Goal: Connect with others: Connect with other users

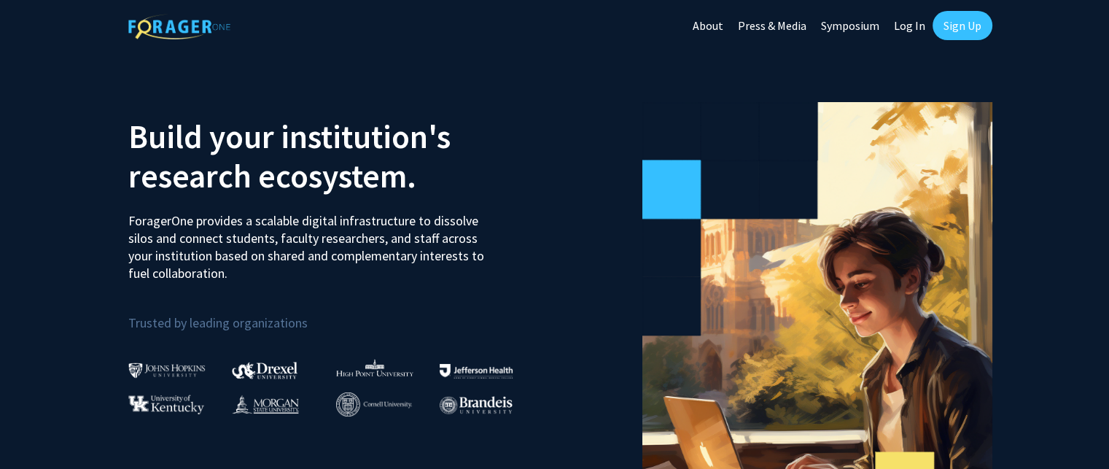
click at [940, 25] on link "Sign Up" at bounding box center [963, 25] width 60 height 29
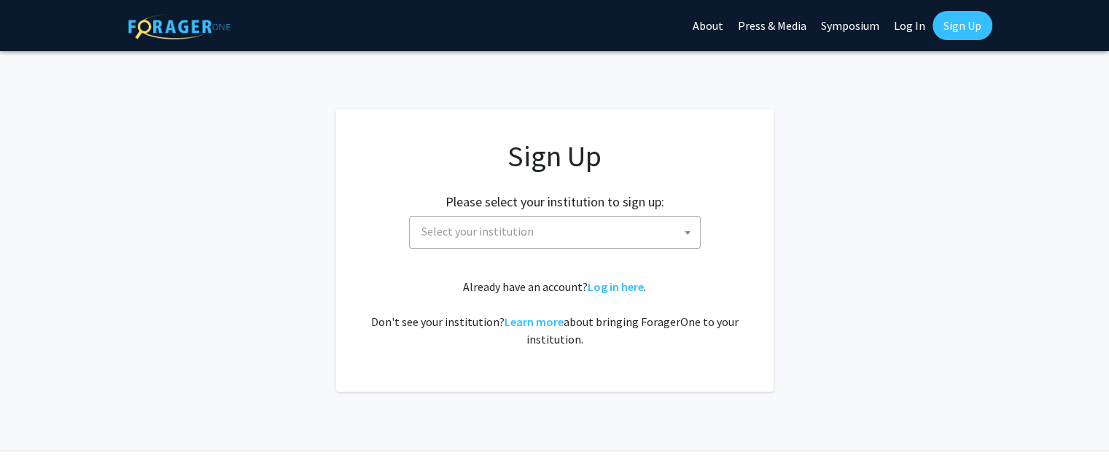
click at [557, 230] on span "Select your institution" at bounding box center [558, 232] width 284 height 30
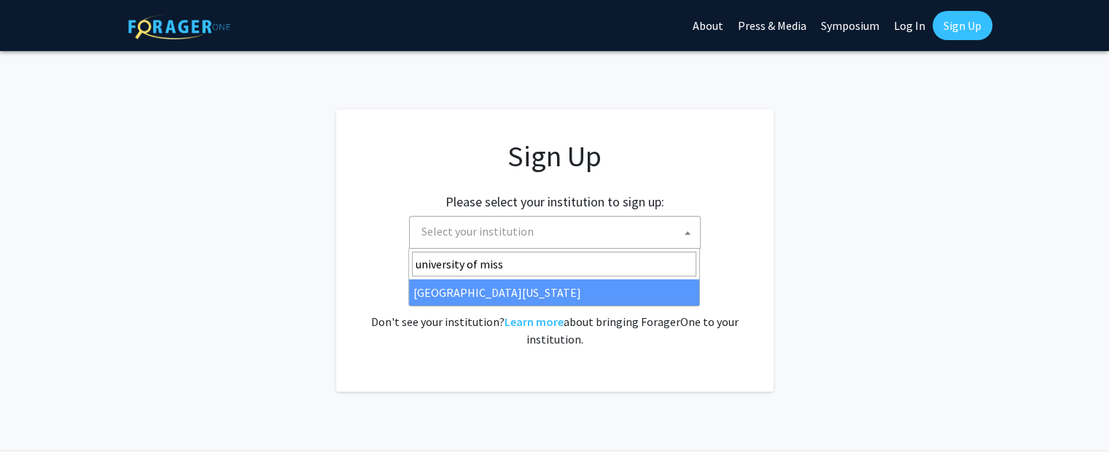
type input "university of miss"
select select "33"
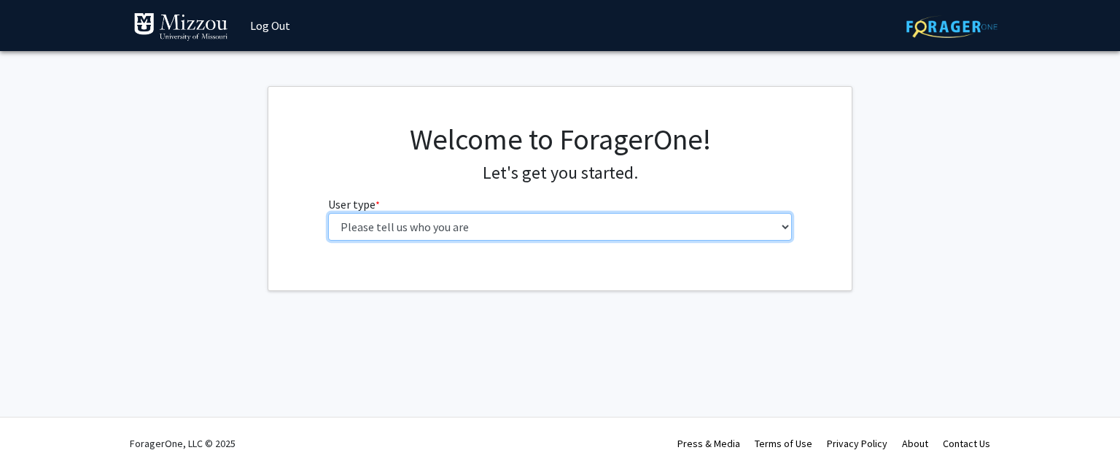
click at [449, 239] on select "Please tell us who you are Undergraduate Student Master's Student Doctoral Cand…" at bounding box center [560, 227] width 465 height 28
select select "1: undergrad"
click at [328, 213] on select "Please tell us who you are Undergraduate Student Master's Student Doctoral Cand…" at bounding box center [560, 227] width 465 height 28
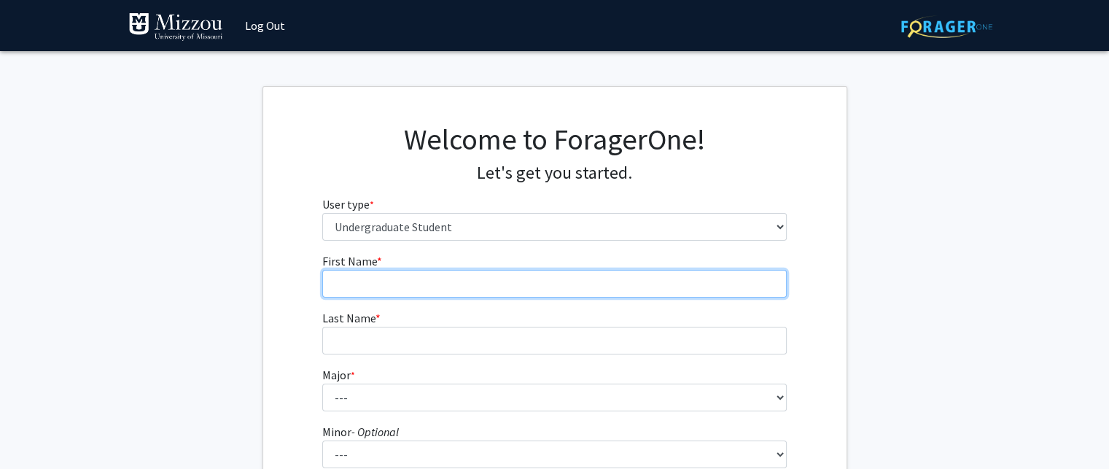
click at [435, 290] on input "First Name * required" at bounding box center [554, 284] width 465 height 28
type input "Will"
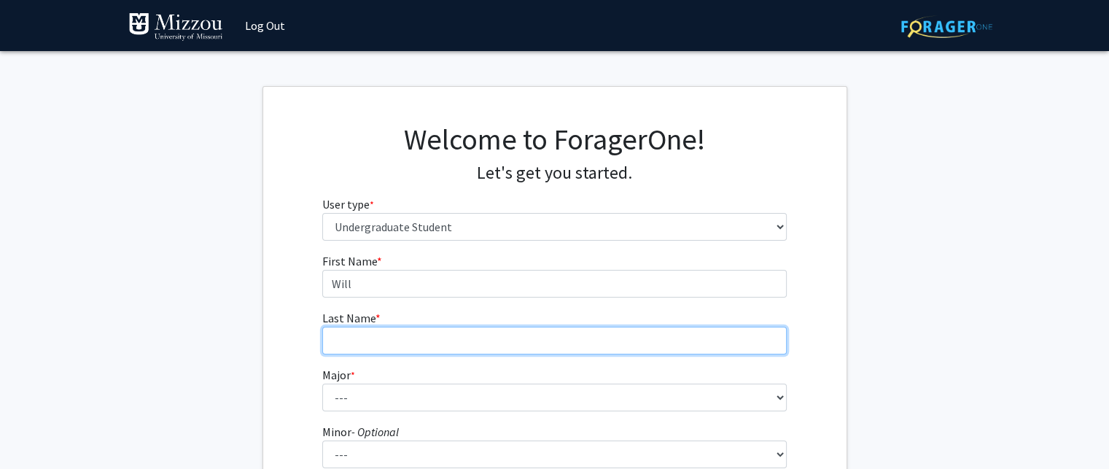
click at [404, 333] on input "Last Name * required" at bounding box center [554, 341] width 465 height 28
type input "Smith"
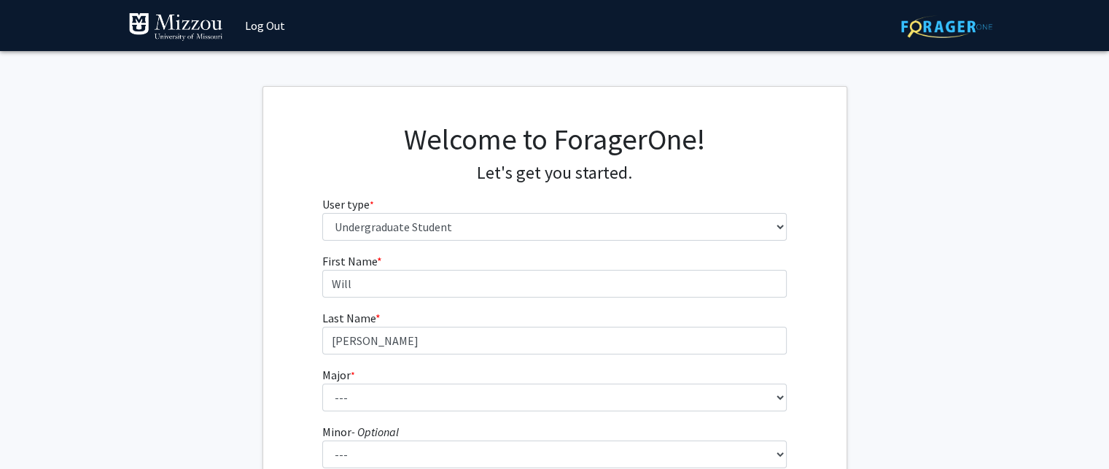
click at [1090, 218] on fg-get-started "Welcome to ForagerOne! Let's get you started. User type * required Please tell …" at bounding box center [554, 374] width 1109 height 576
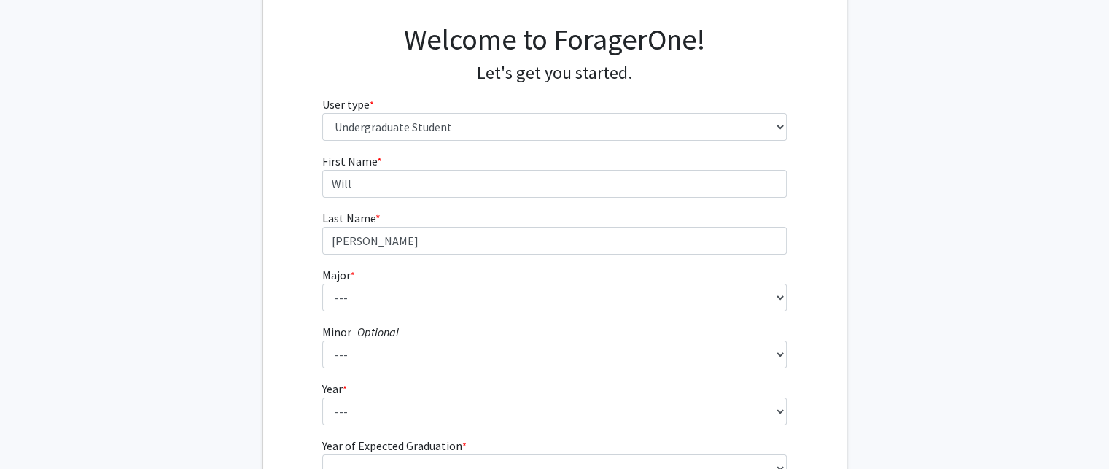
scroll to position [125, 0]
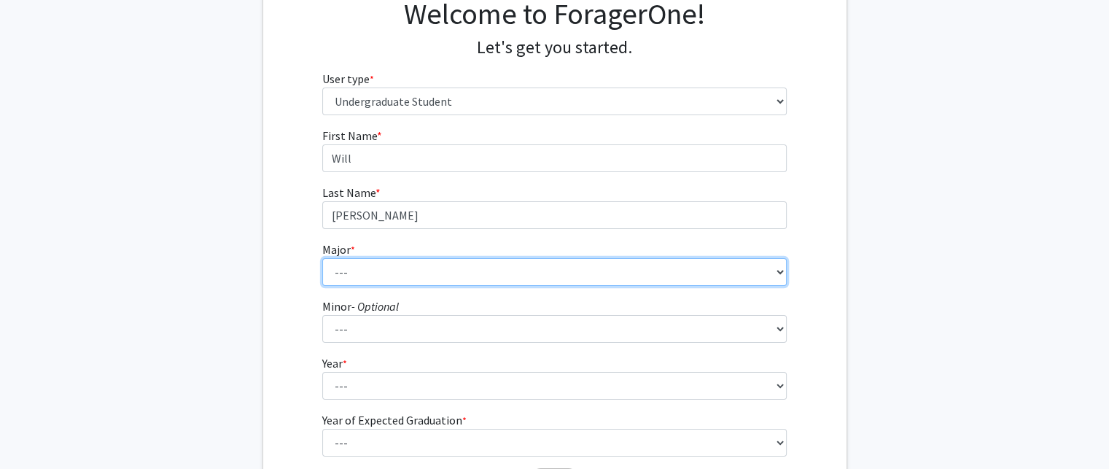
click at [677, 274] on select "--- Agribusiness Management Agricultural Education Agricultural Education: Comm…" at bounding box center [554, 272] width 465 height 28
click at [322, 258] on select "--- Agribusiness Management Agricultural Education Agricultural Education: Comm…" at bounding box center [554, 272] width 465 height 28
click at [462, 267] on select "--- Agribusiness Management Agricultural Education Agricultural Education: Comm…" at bounding box center [554, 272] width 465 height 28
select select "134: 2627"
click at [322, 258] on select "--- Agribusiness Management Agricultural Education Agricultural Education: Comm…" at bounding box center [554, 272] width 465 height 28
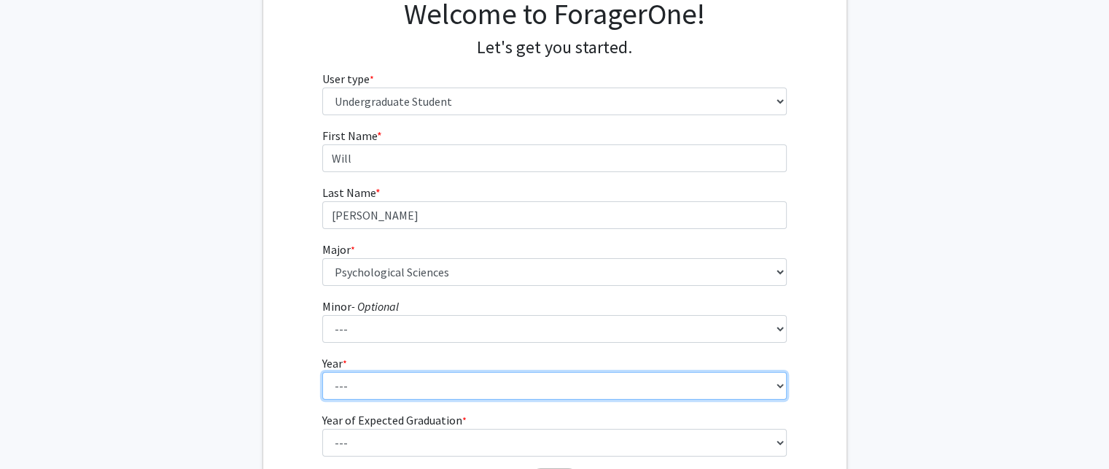
click at [420, 390] on select "--- First-year Sophomore Junior Senior Postbaccalaureate Certificate" at bounding box center [554, 386] width 465 height 28
select select "1: first-year"
click at [322, 372] on select "--- First-year Sophomore Junior Senior Postbaccalaureate Certificate" at bounding box center [554, 386] width 465 height 28
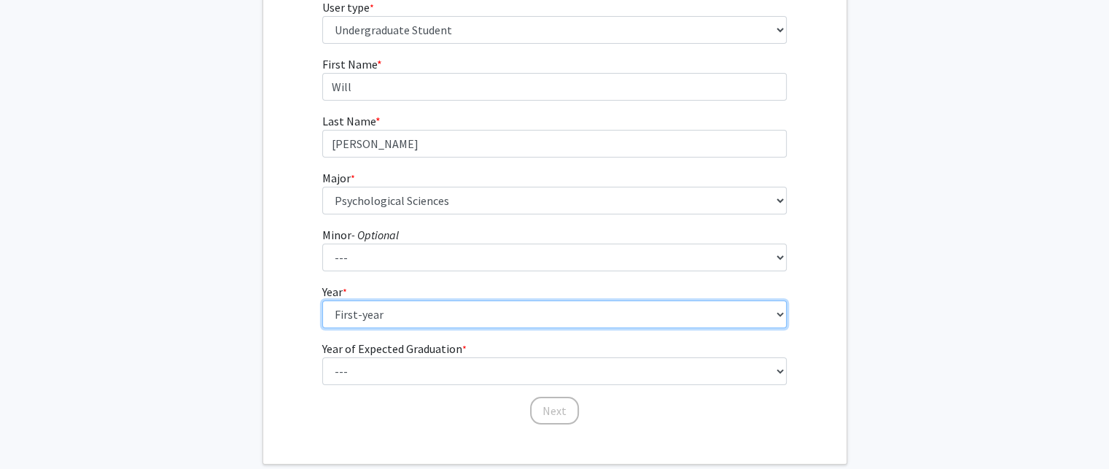
scroll to position [218, 0]
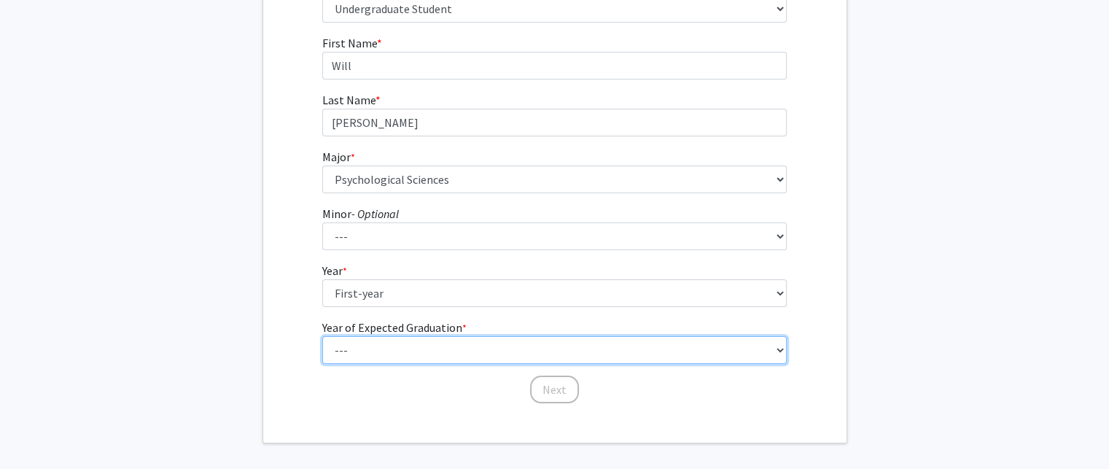
click at [701, 363] on select "--- 2025 2026 2027 2028 2029 2030 2031 2032 2033 2034" at bounding box center [554, 350] width 465 height 28
select select "5: 2029"
click at [322, 336] on select "--- 2025 2026 2027 2028 2029 2030 2031 2032 2033 2034" at bounding box center [554, 350] width 465 height 28
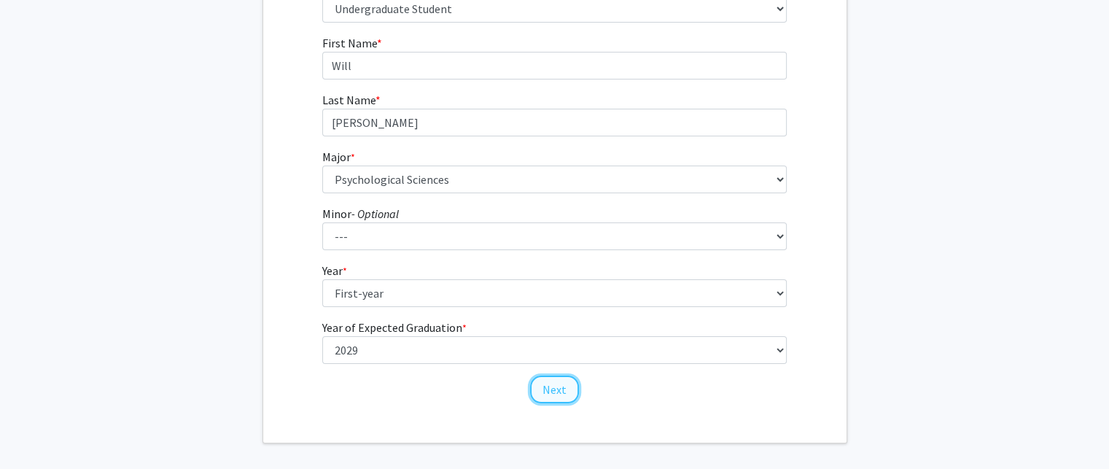
click at [552, 395] on button "Next" at bounding box center [554, 390] width 49 height 28
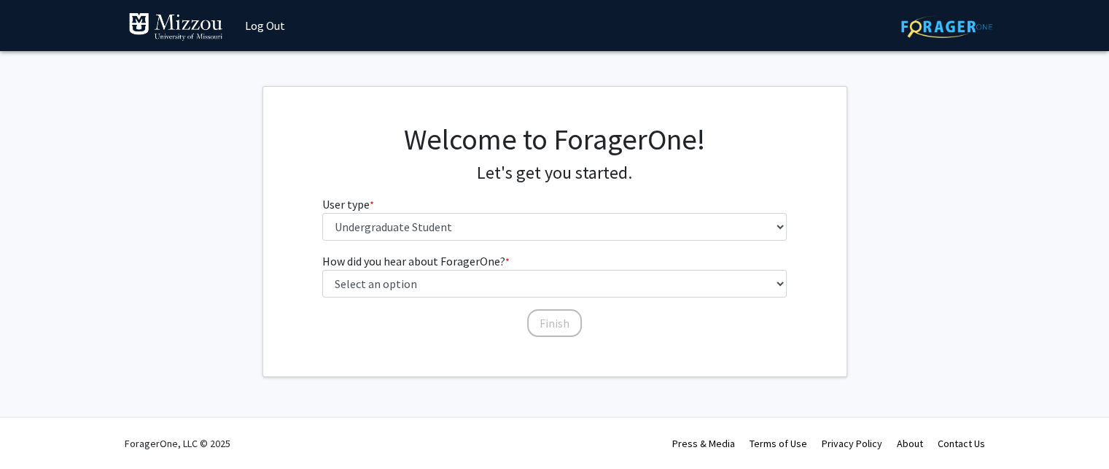
scroll to position [0, 0]
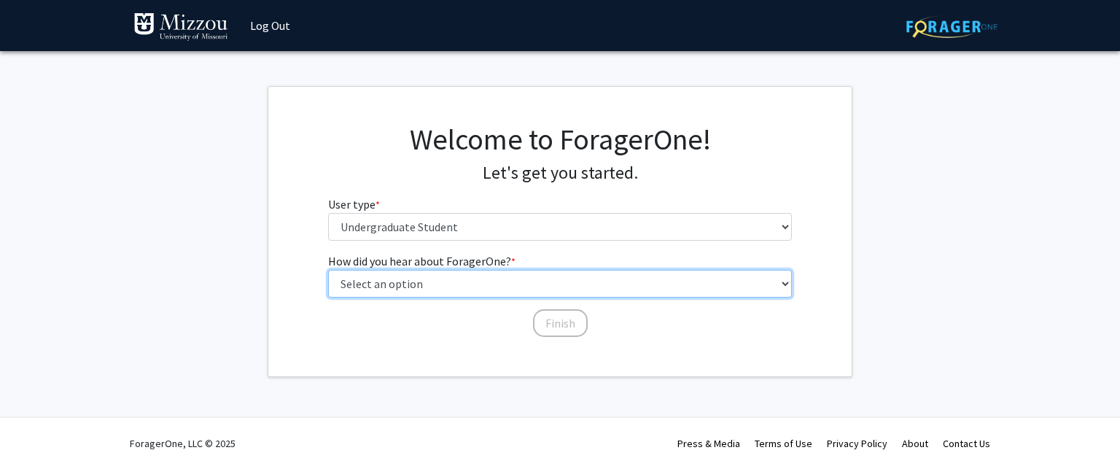
click at [566, 285] on select "Select an option Peer/student recommendation Faculty/staff recommendation Unive…" at bounding box center [560, 284] width 465 height 28
select select "2: faculty_recommendation"
click at [328, 270] on select "Select an option Peer/student recommendation Faculty/staff recommendation Unive…" at bounding box center [560, 284] width 465 height 28
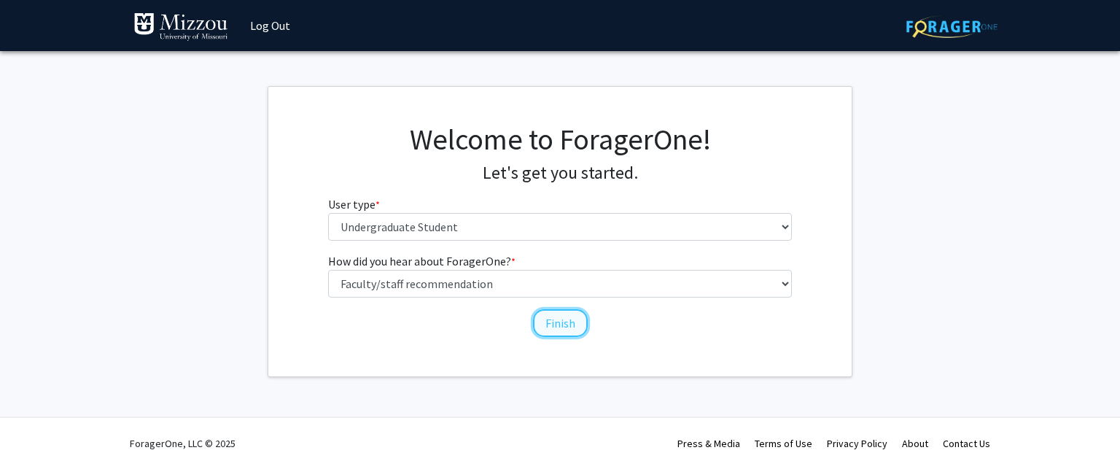
click at [556, 315] on button "Finish" at bounding box center [560, 323] width 55 height 28
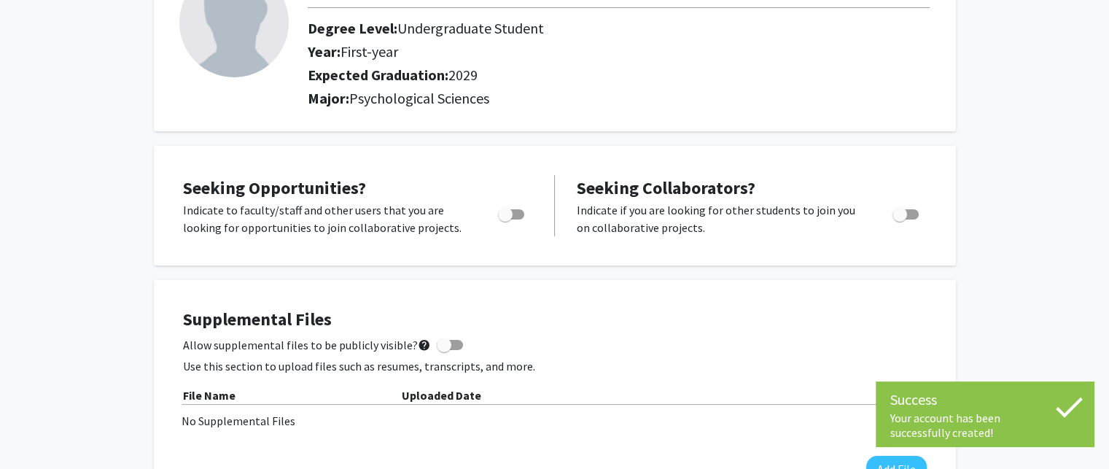
scroll to position [137, 0]
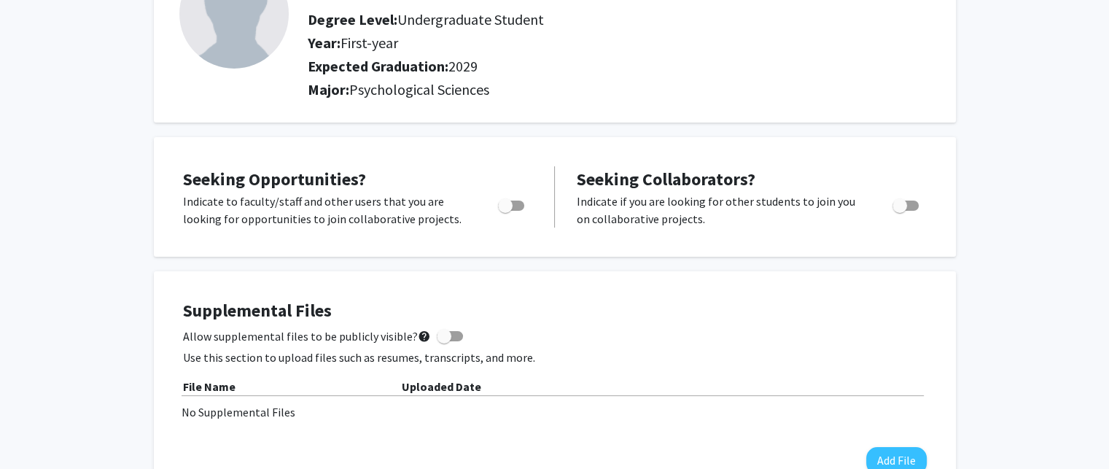
click at [512, 204] on span "Toggle" at bounding box center [505, 205] width 15 height 15
click at [505, 211] on input "Are you actively seeking opportunities?" at bounding box center [505, 211] width 1 height 1
checkbox input "true"
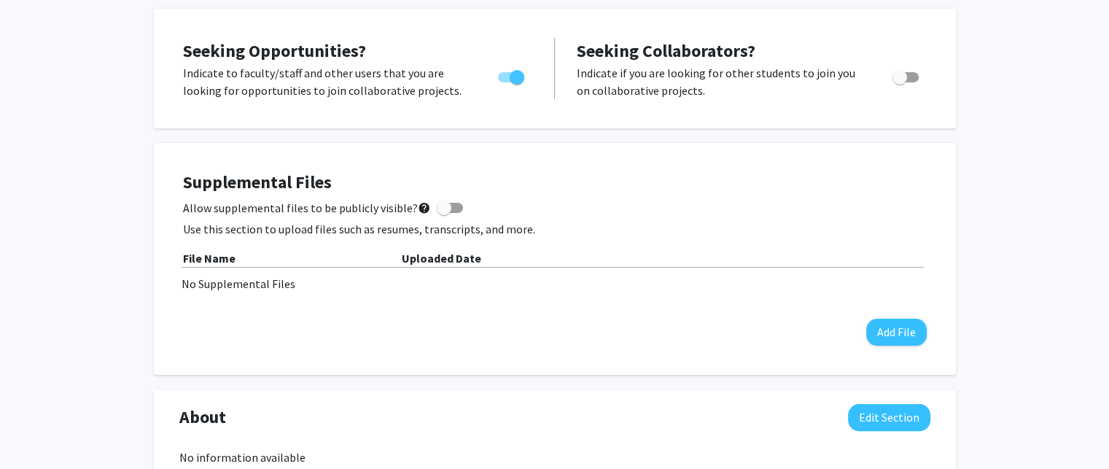
scroll to position [298, 0]
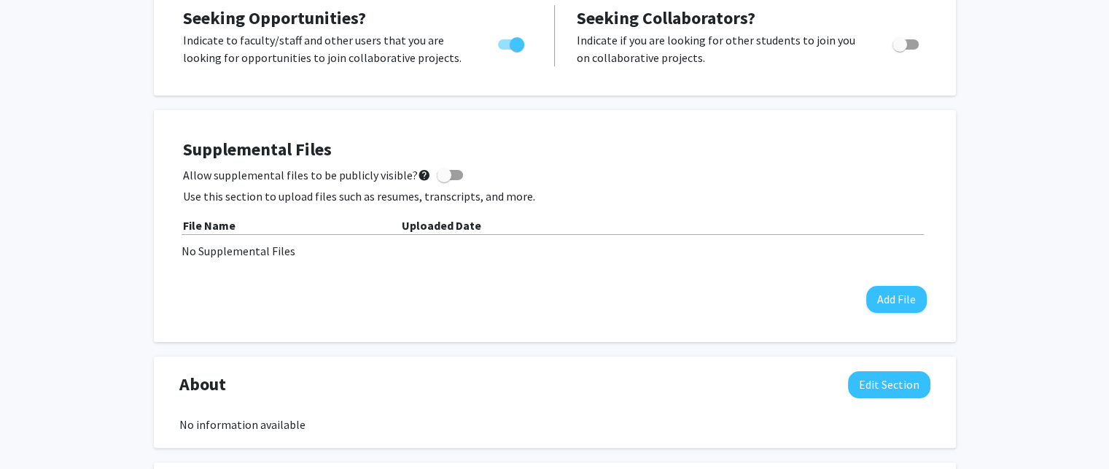
click at [446, 174] on span at bounding box center [450, 175] width 26 height 10
click at [444, 180] on input "Allow supplemental files to be publicly visible? help" at bounding box center [443, 180] width 1 height 1
checkbox input "true"
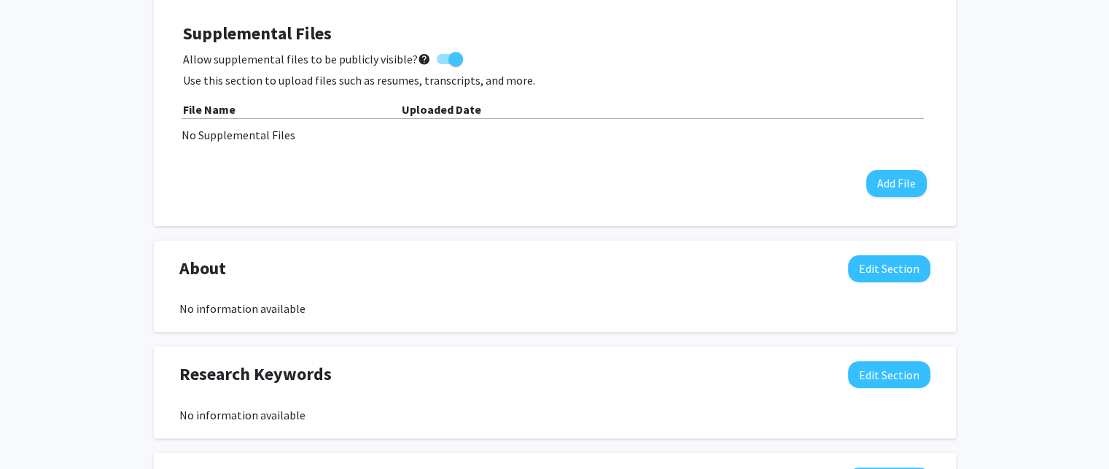
scroll to position [476, 0]
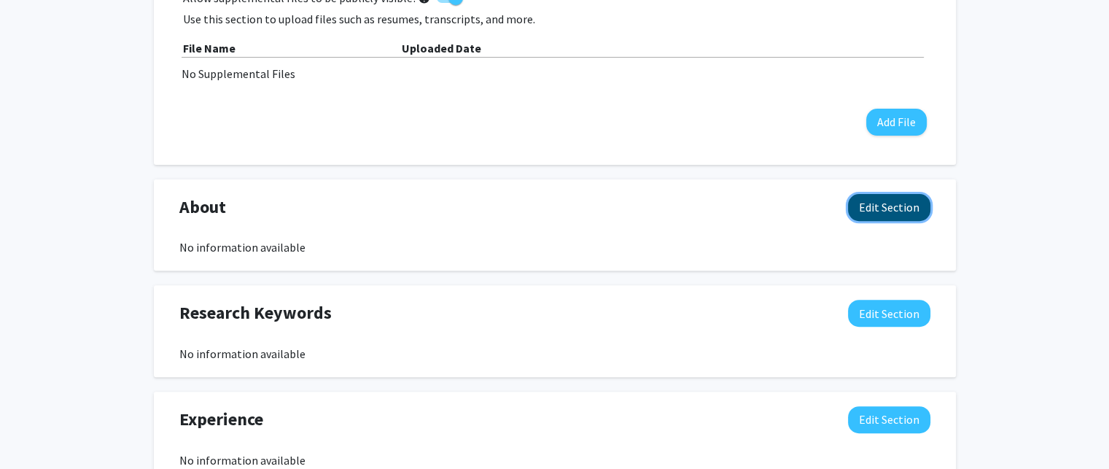
click at [890, 209] on button "Edit Section" at bounding box center [889, 207] width 82 height 27
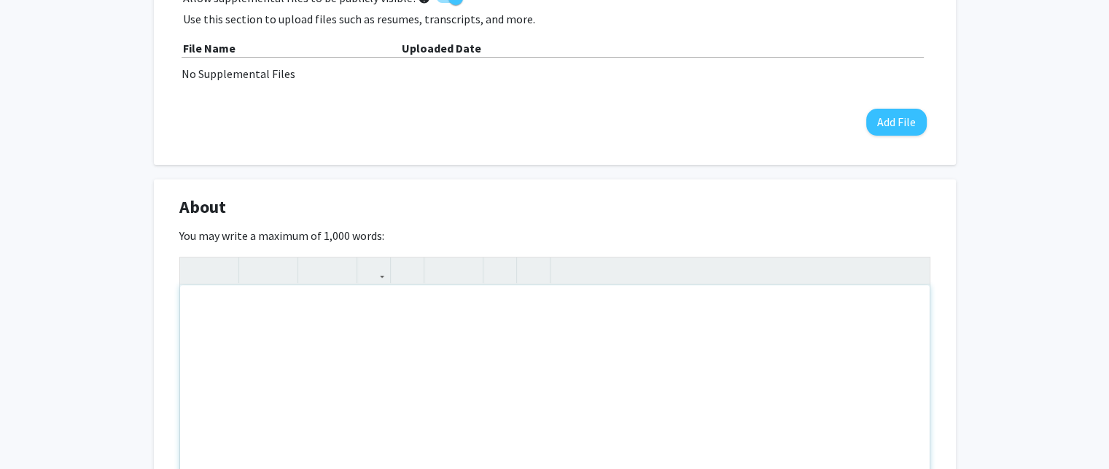
click at [429, 303] on div "Note to users with screen readers: Please deactivate our accessibility plugin f…" at bounding box center [555, 394] width 750 height 219
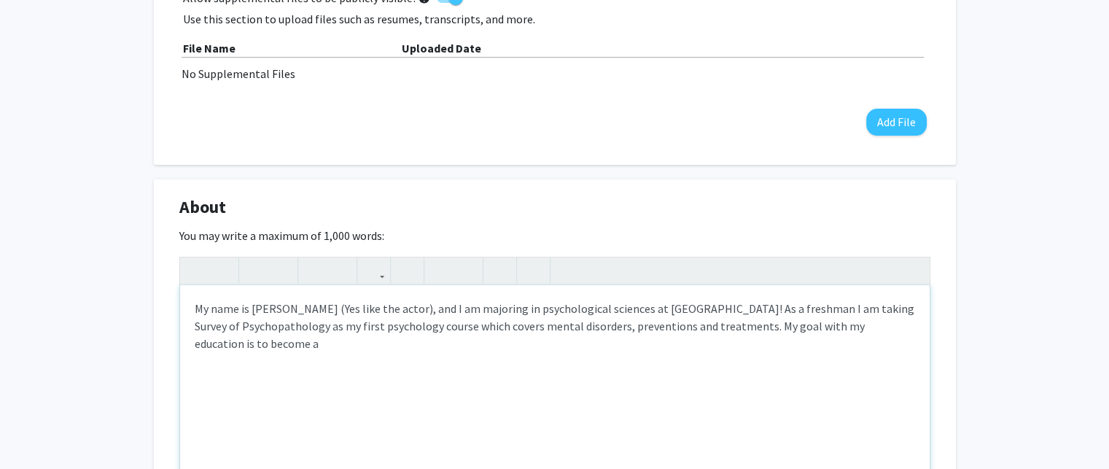
click at [429, 303] on div "My name is Will Smith (Yes like the actor), and I am majoring in psychological …" at bounding box center [555, 394] width 750 height 219
click at [225, 342] on div "My name is Will Smith (Yes like the actor), and I am majoring in psychological …" at bounding box center [555, 394] width 750 height 219
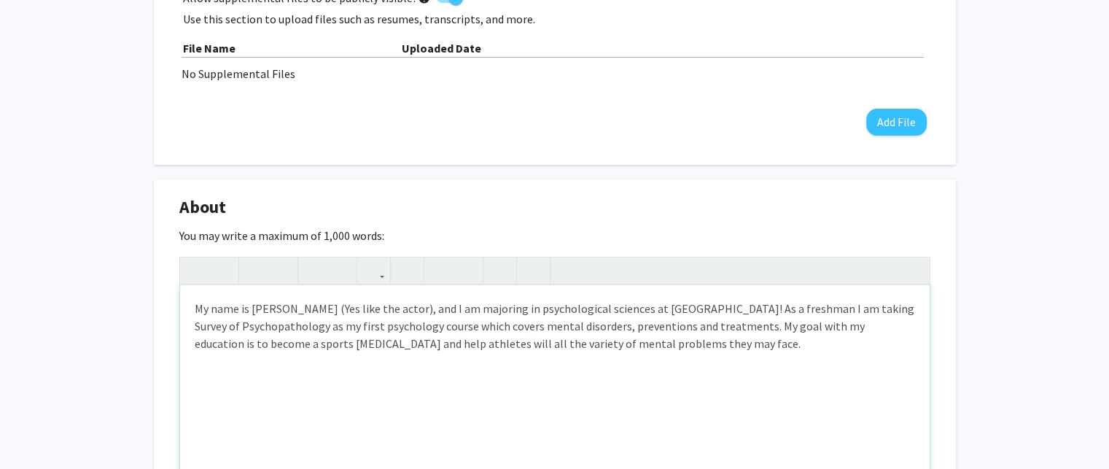
click at [382, 341] on div "My name is Will Smith (Yes like the actor), and I am majoring in psychological …" at bounding box center [555, 394] width 750 height 219
click at [706, 340] on div "My name is Will Smith (Yes like the actor), and I am majoring in psychological …" at bounding box center [555, 394] width 750 height 219
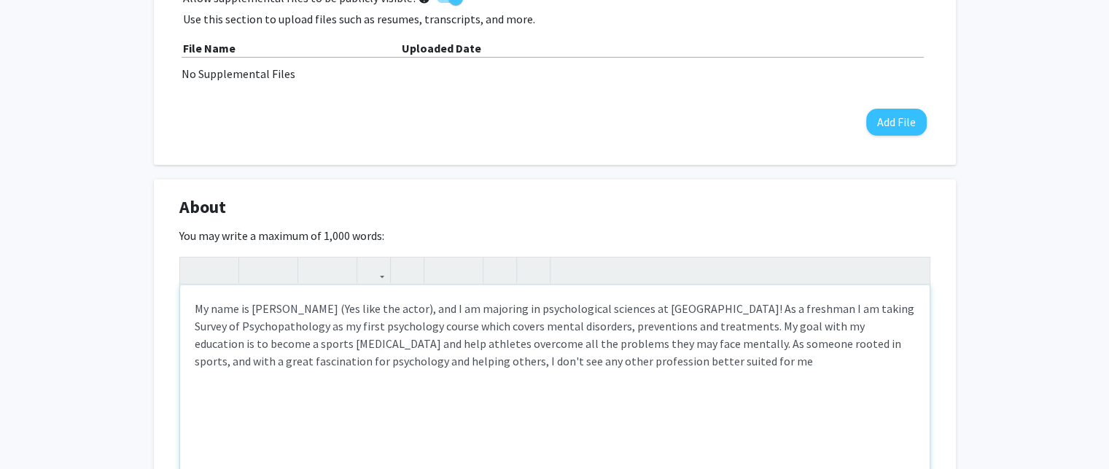
type textarea "My name is Will Smith (Yes like the actor), and I am majoring in psychological …"
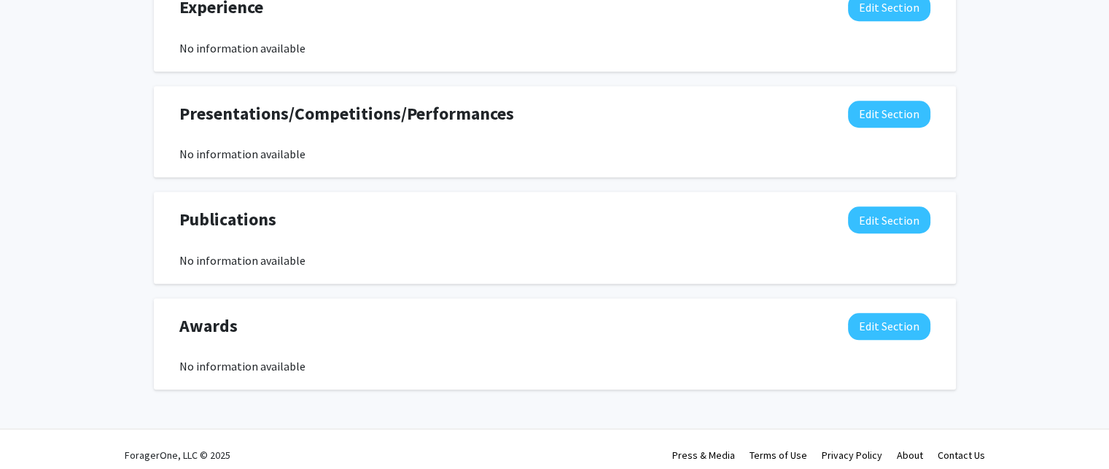
scroll to position [1208, 0]
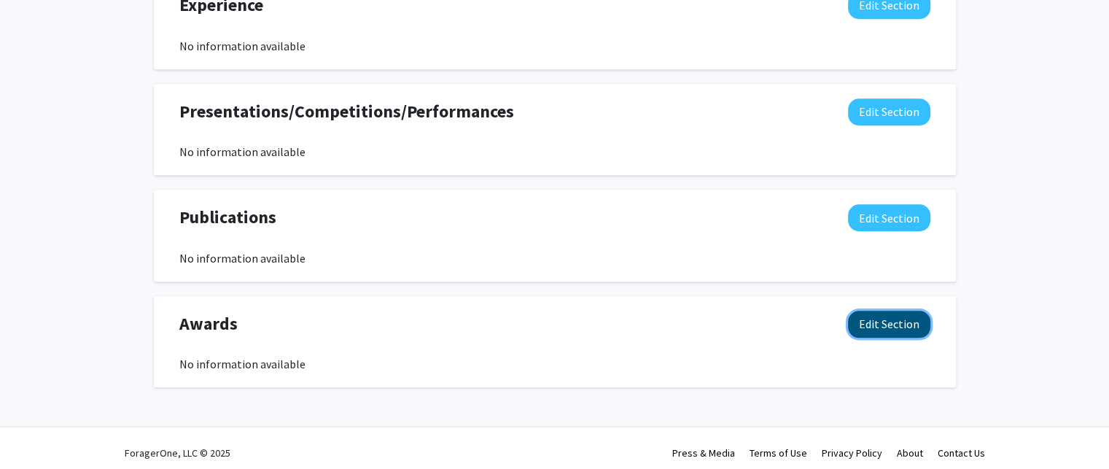
click at [896, 323] on button "Edit Section" at bounding box center [889, 324] width 82 height 27
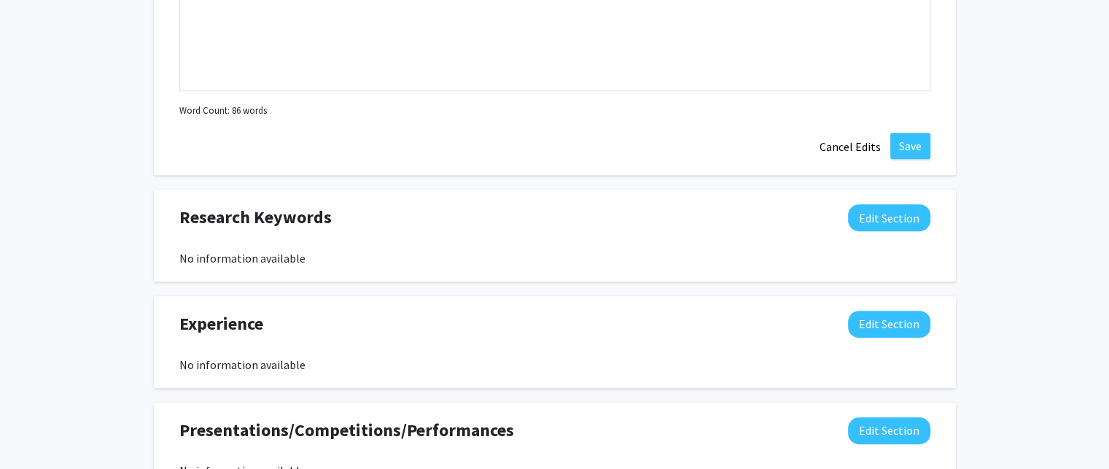
scroll to position [878, 0]
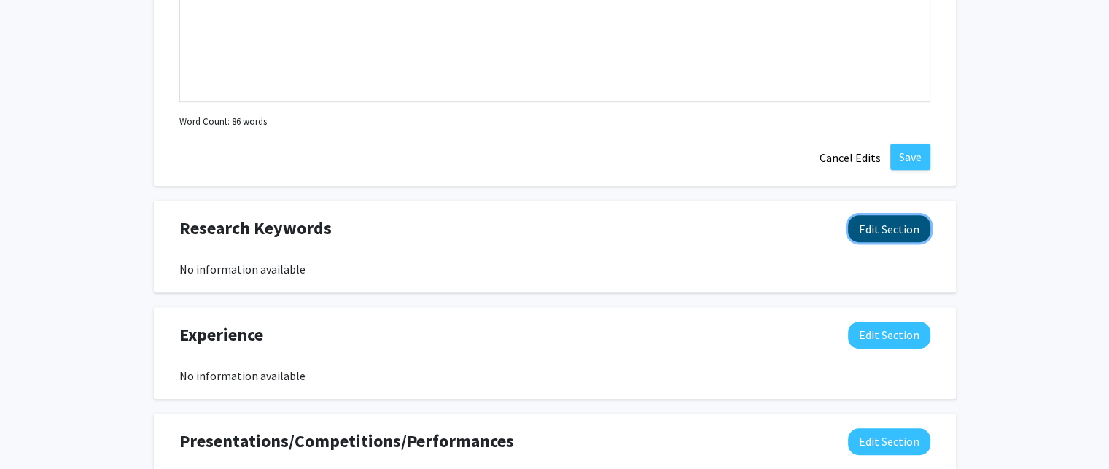
click at [887, 221] on button "Edit Section" at bounding box center [889, 228] width 82 height 27
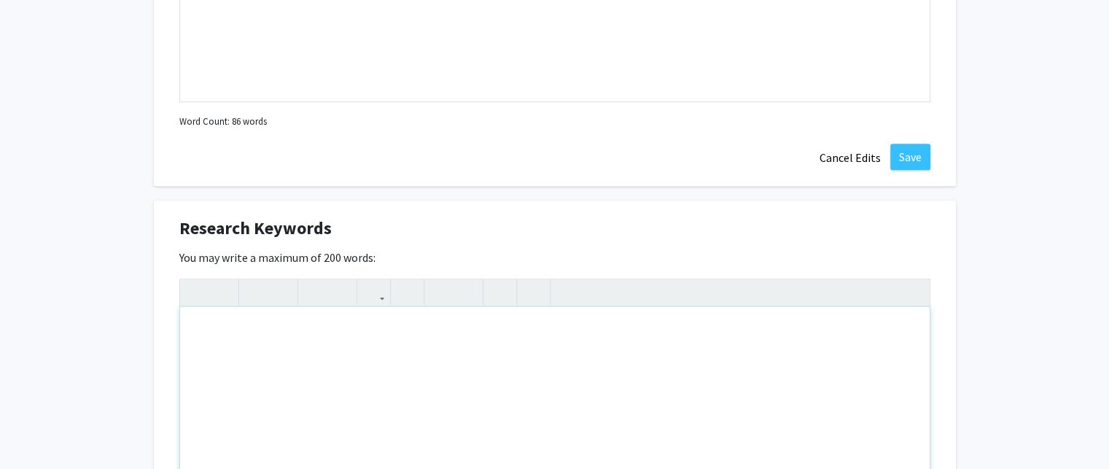
click at [426, 317] on div "Note to users with screen readers: Please deactivate our accessibility plugin f…" at bounding box center [555, 416] width 750 height 219
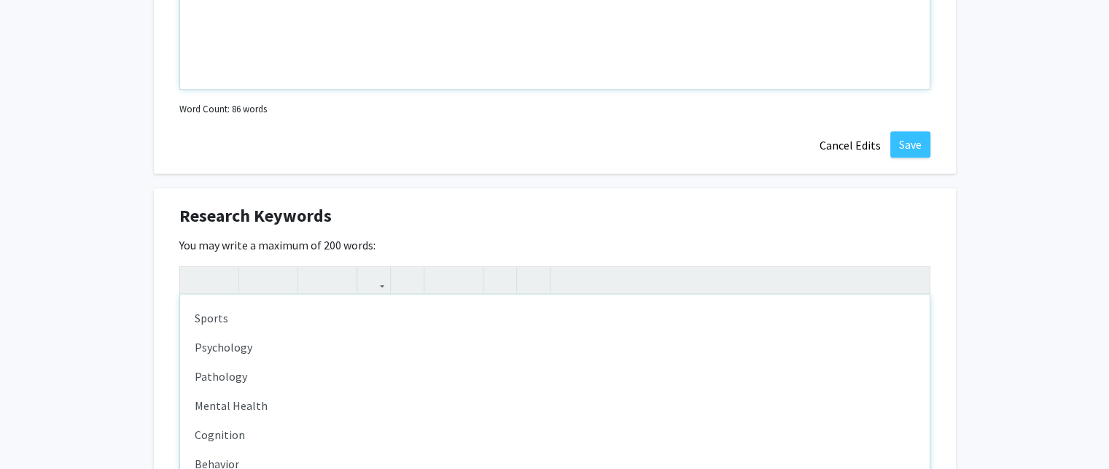
type textarea "<p>Sports</p><p>Psychology</p><p>Pathology</p><p>Mental Health</p><p>Cognition<…"
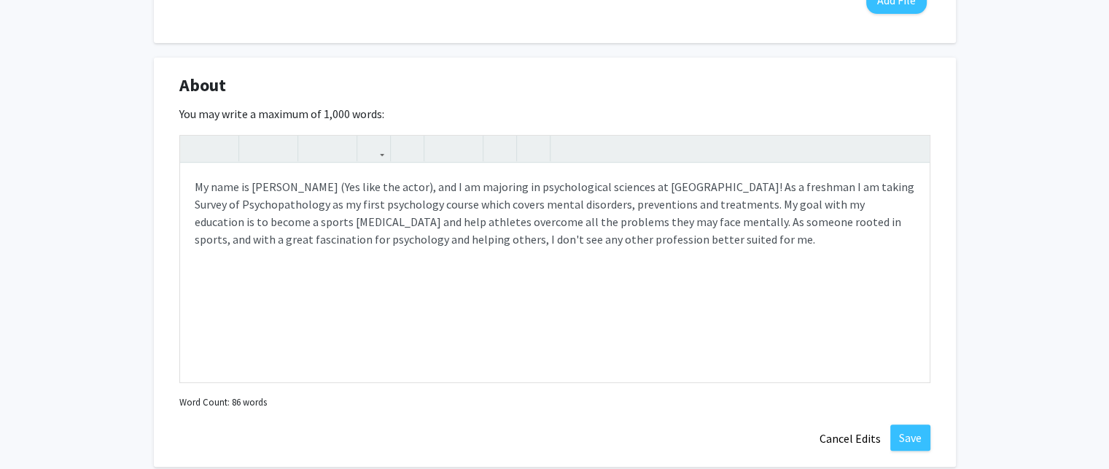
scroll to position [778, 0]
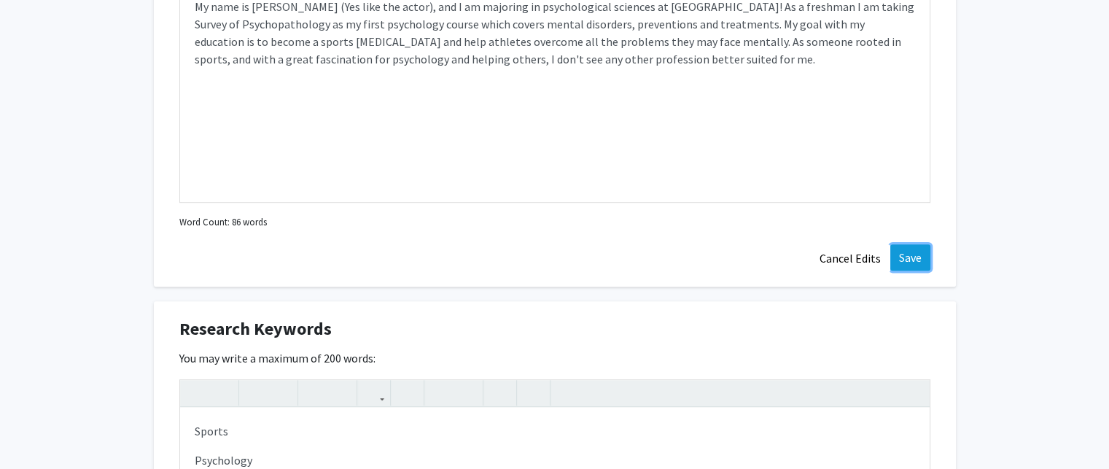
click at [902, 262] on button "Save" at bounding box center [911, 257] width 40 height 26
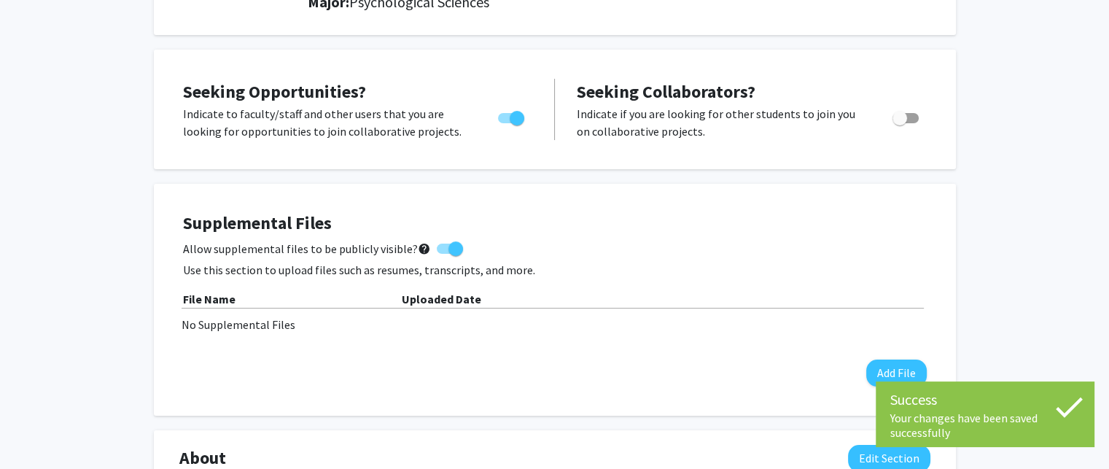
scroll to position [219, 0]
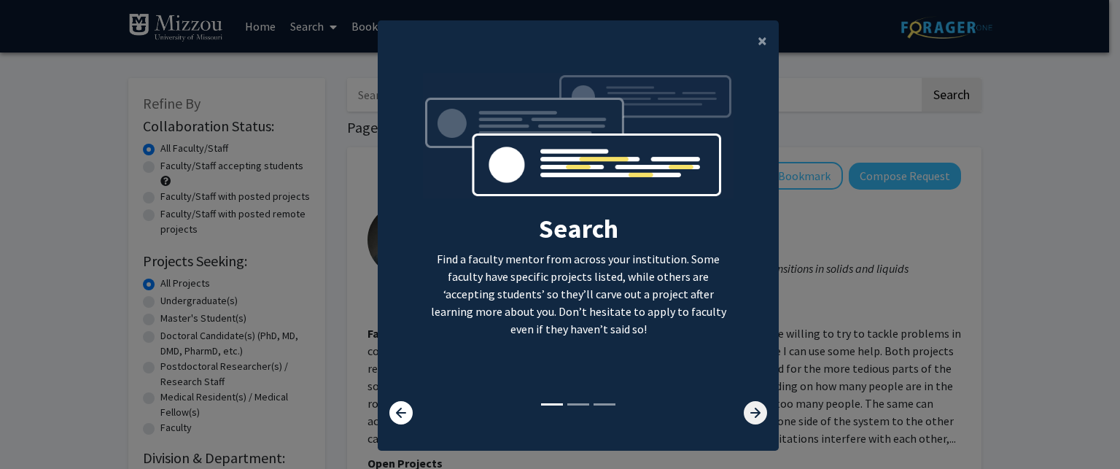
click at [754, 417] on icon at bounding box center [755, 412] width 23 height 23
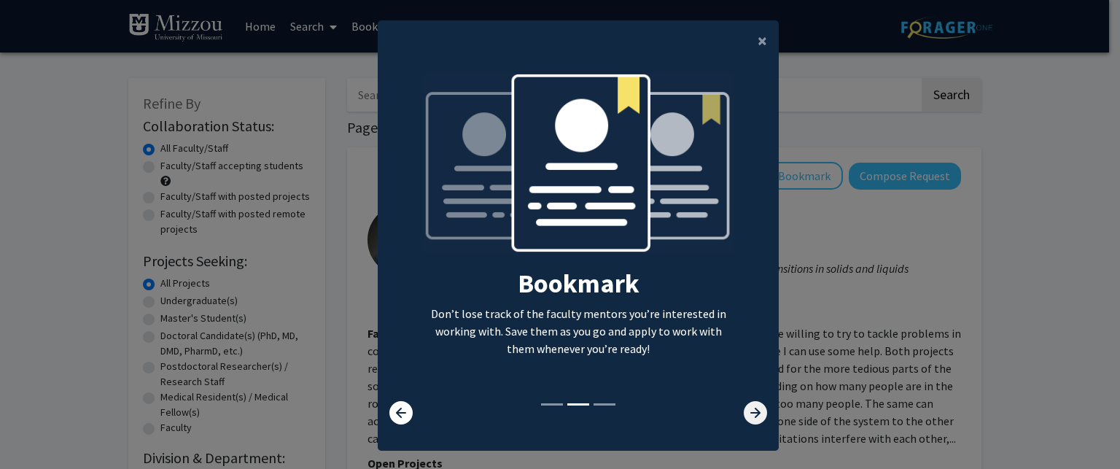
click at [754, 417] on icon at bounding box center [755, 412] width 23 height 23
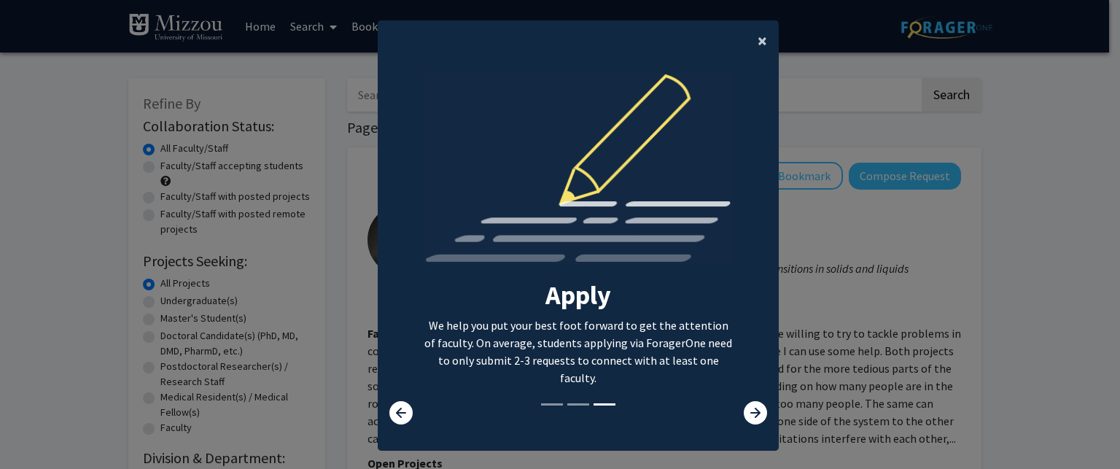
click at [751, 31] on button "×" at bounding box center [762, 40] width 33 height 41
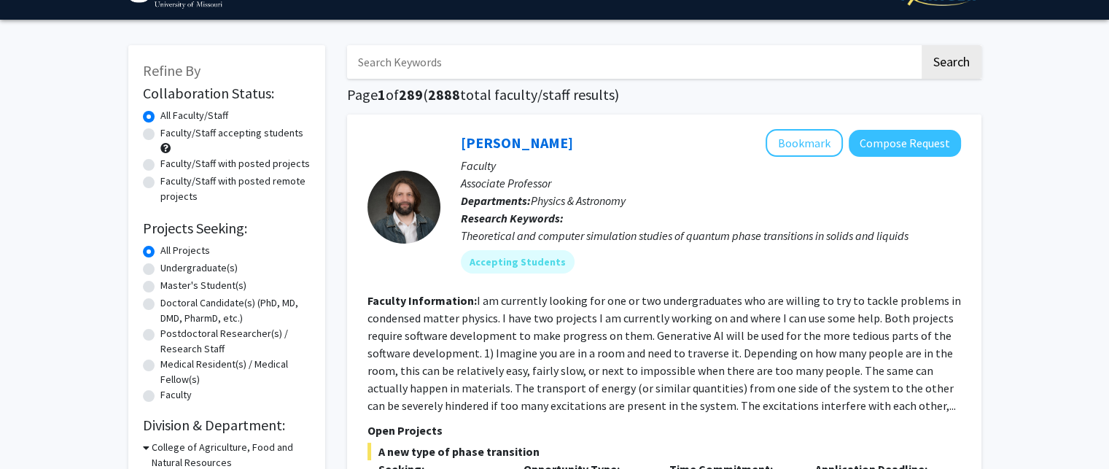
scroll to position [14, 0]
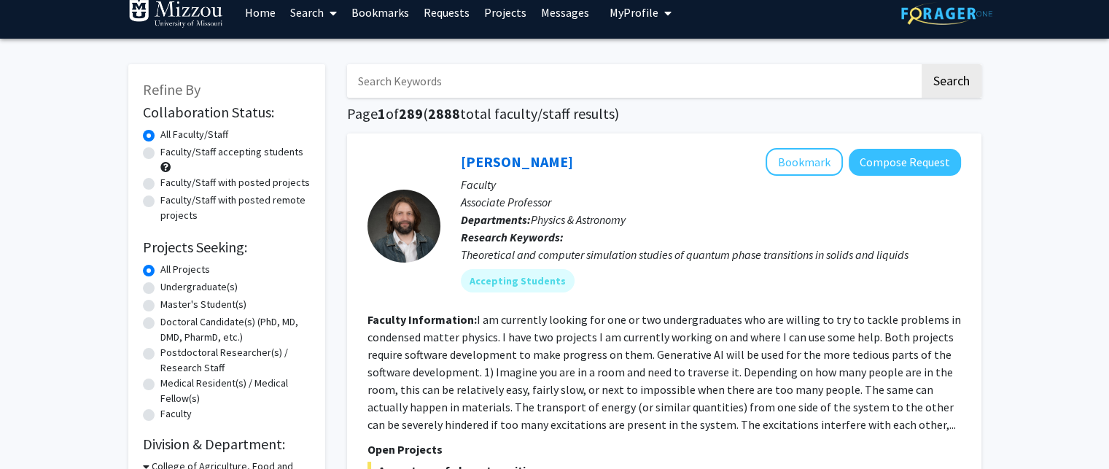
click at [258, 154] on label "Faculty/Staff accepting students" at bounding box center [231, 151] width 143 height 15
click at [170, 154] on input "Faculty/Staff accepting students" at bounding box center [164, 148] width 9 height 9
radio input "true"
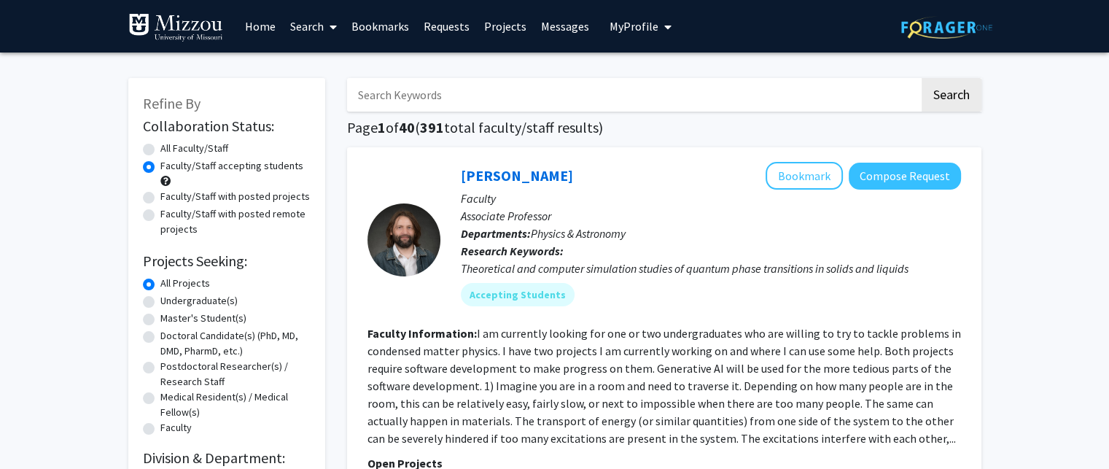
click at [454, 98] on input "Search Keywords" at bounding box center [633, 95] width 573 height 34
type input "Sports"
click at [948, 96] on button "Search" at bounding box center [952, 95] width 60 height 34
radio input "true"
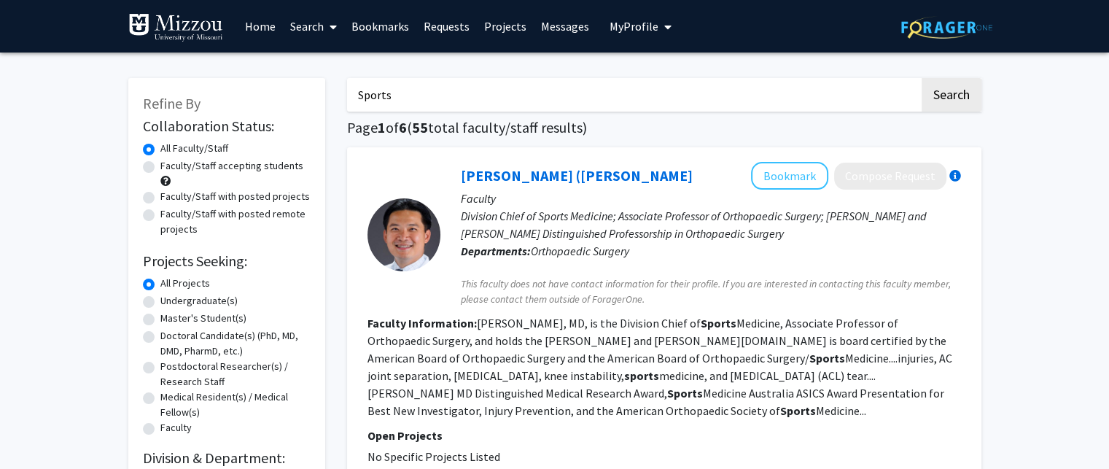
click at [624, 93] on input "Sports" at bounding box center [633, 95] width 573 height 34
type input "S"
click at [922, 78] on button "Search" at bounding box center [952, 95] width 60 height 34
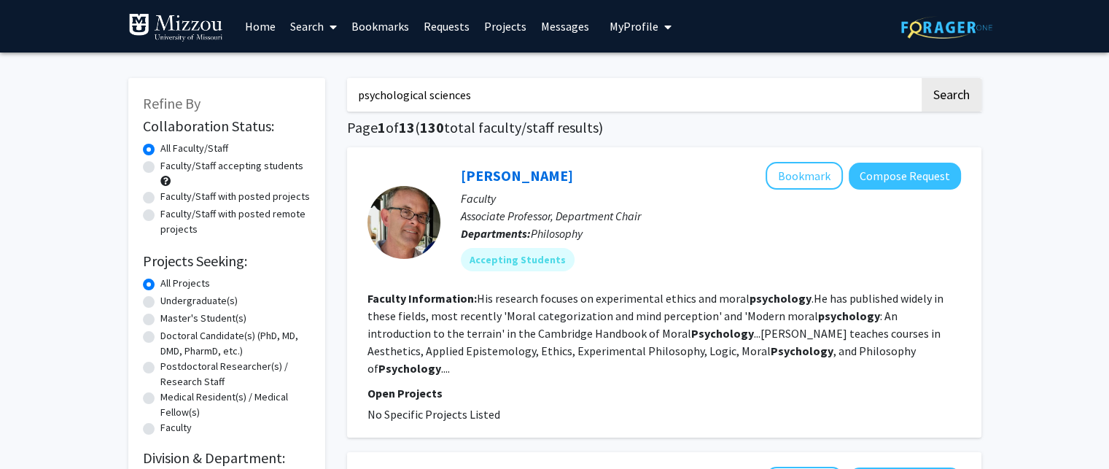
type input "psychological sciences"
click at [922, 78] on button "Search" at bounding box center [952, 95] width 60 height 34
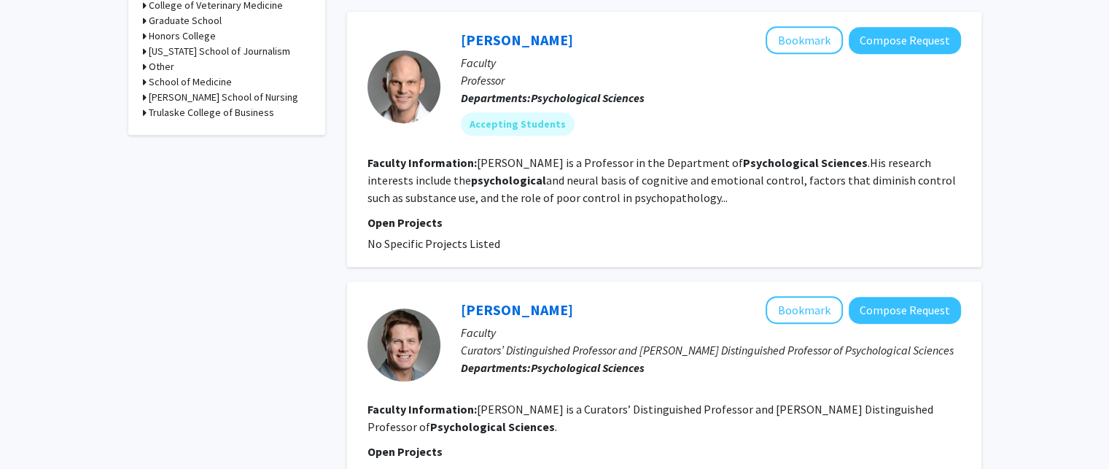
scroll to position [691, 0]
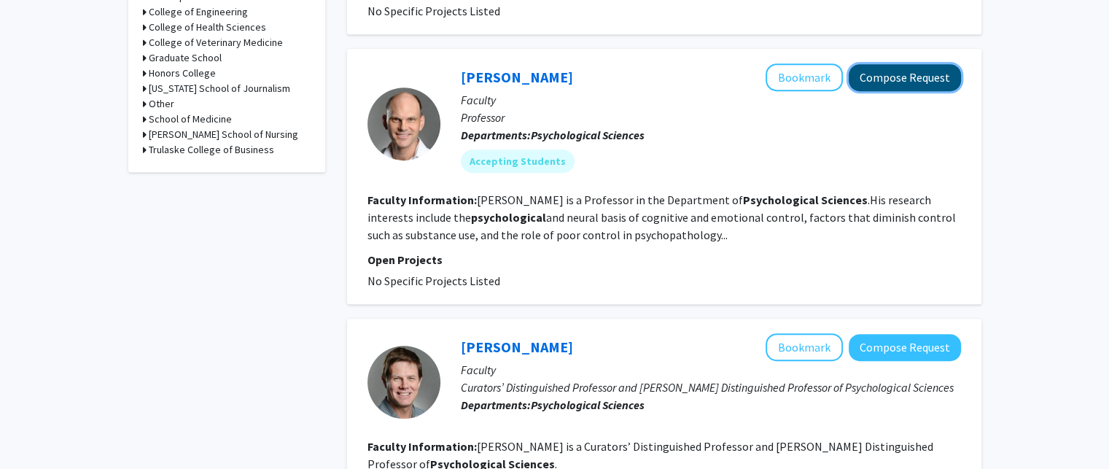
click at [915, 64] on button "Compose Request" at bounding box center [905, 77] width 112 height 27
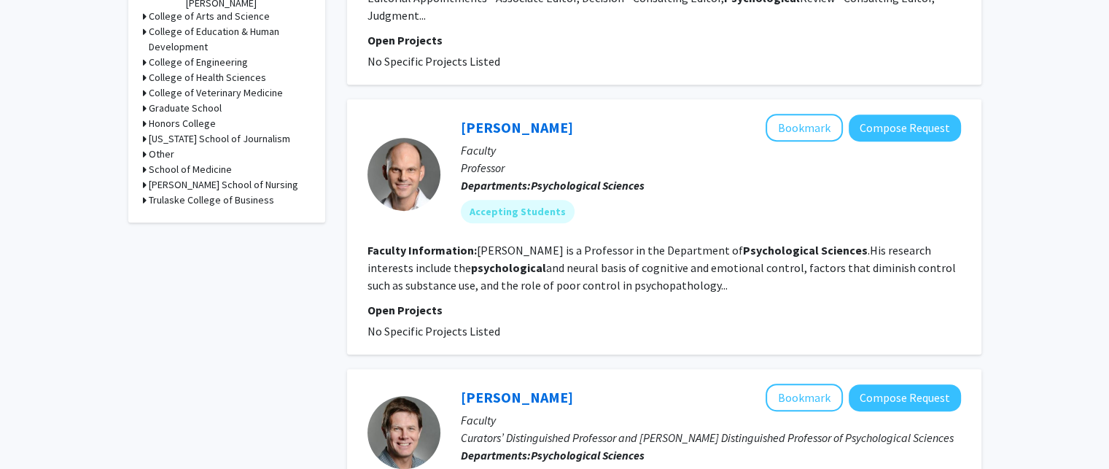
scroll to position [645, 0]
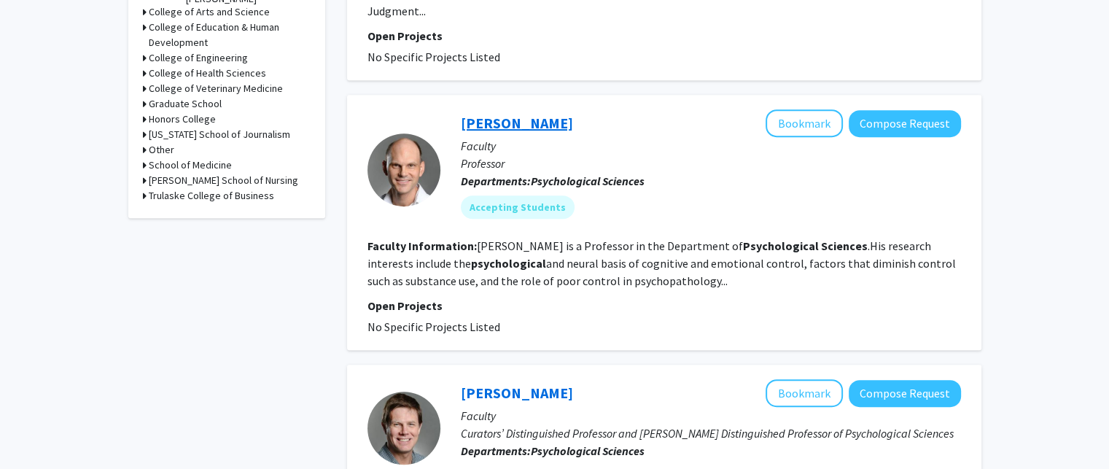
click at [513, 114] on link "John Kerns" at bounding box center [517, 123] width 112 height 18
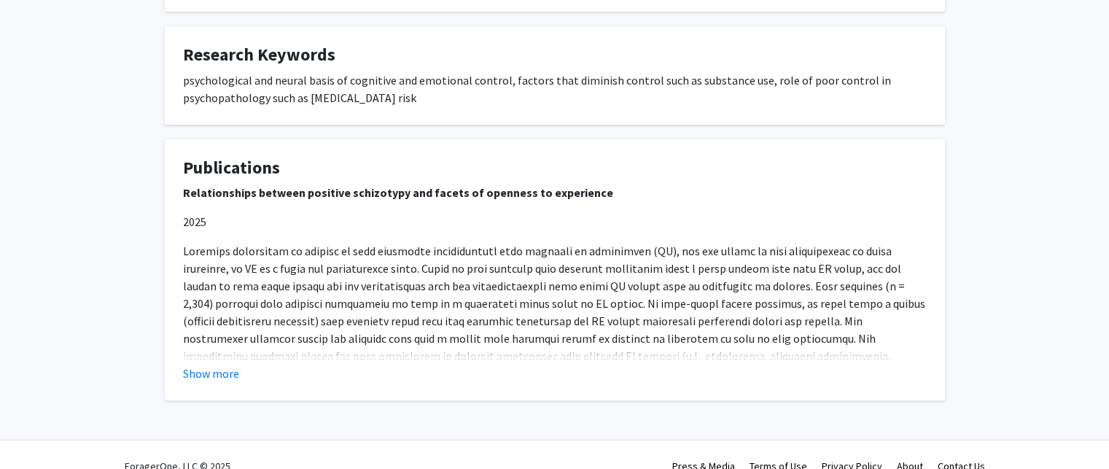
scroll to position [391, 0]
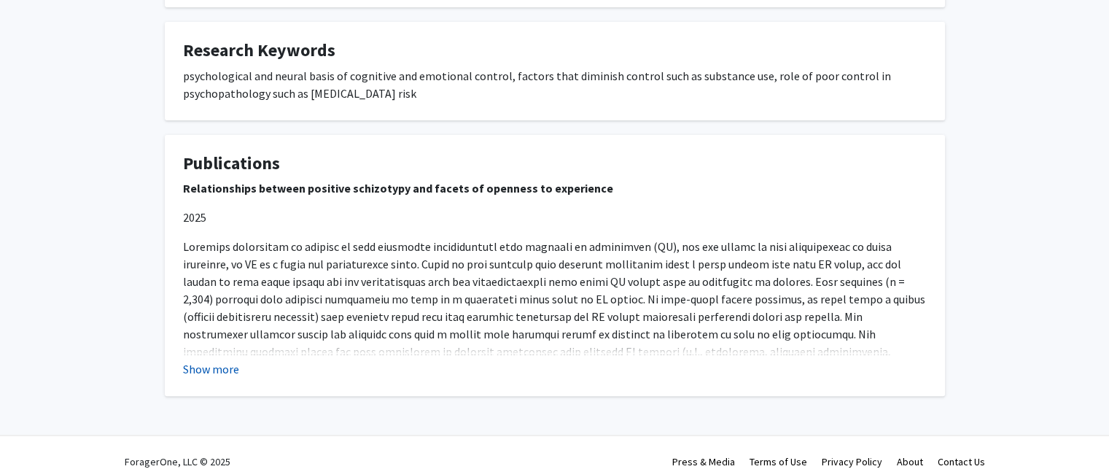
click at [204, 360] on button "Show more" at bounding box center [211, 369] width 56 height 18
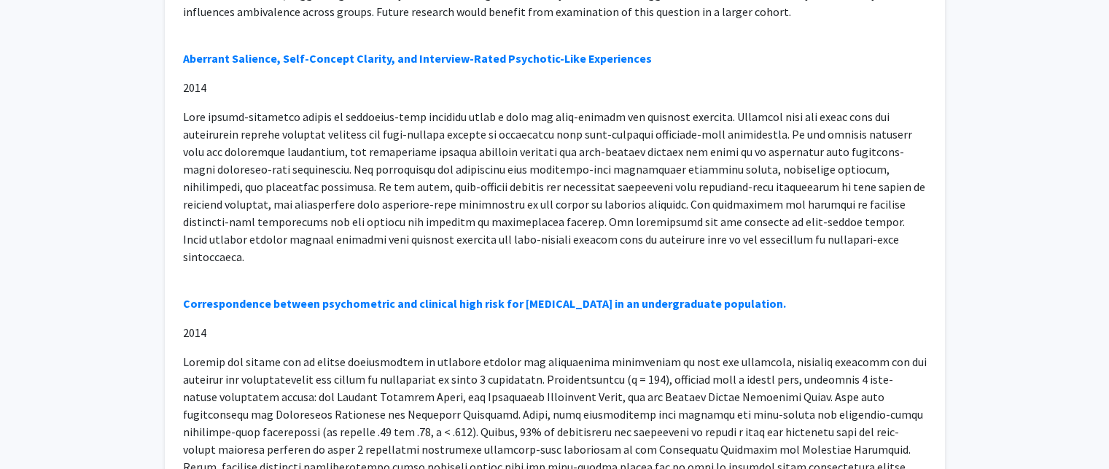
scroll to position [4714, 0]
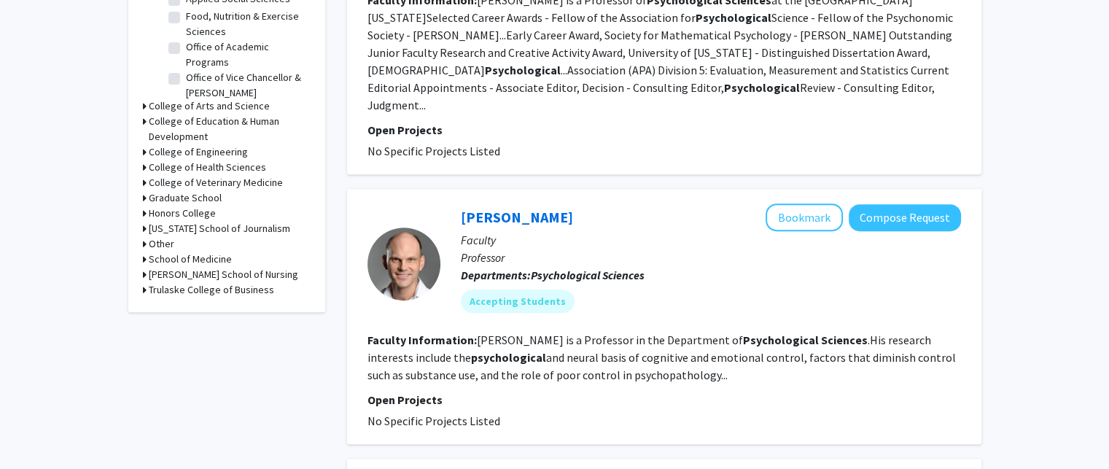
scroll to position [559, 0]
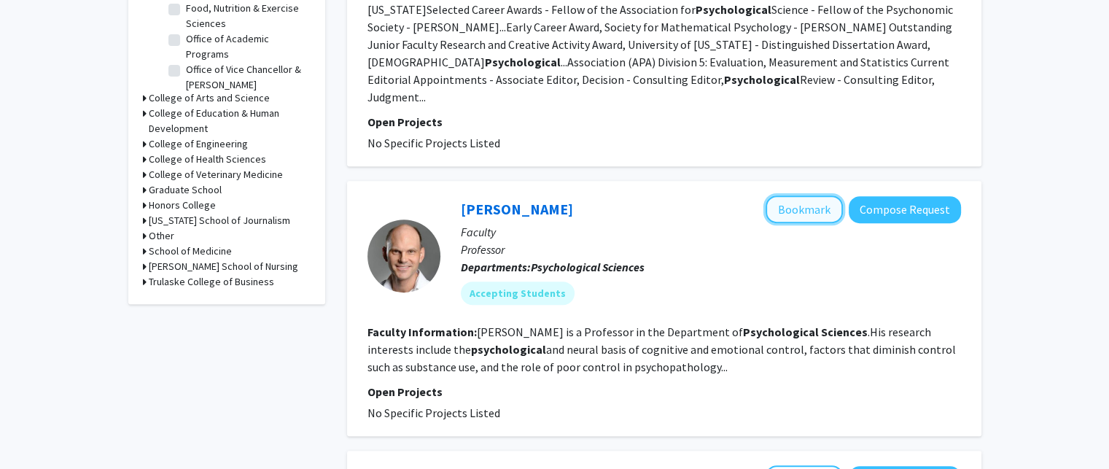
click at [811, 195] on button "Bookmark" at bounding box center [804, 209] width 77 height 28
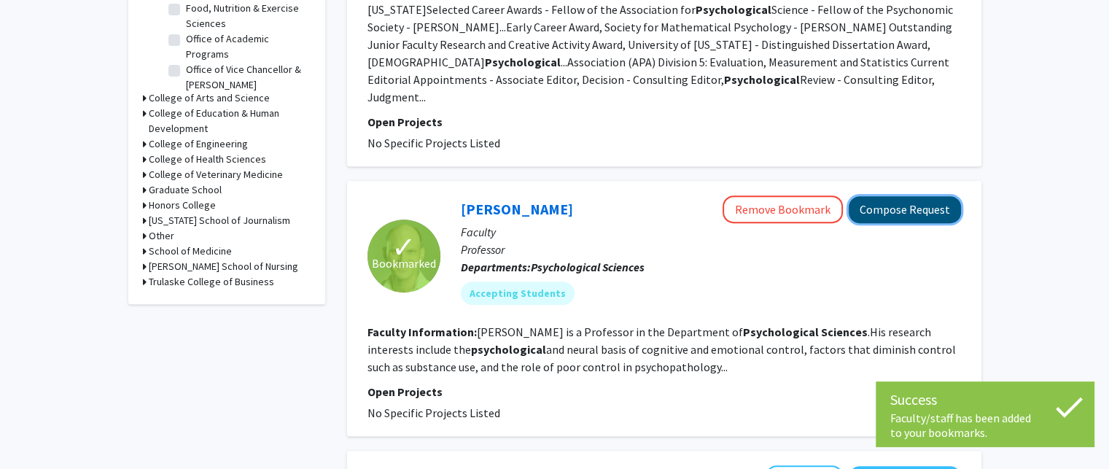
click at [883, 196] on button "Compose Request" at bounding box center [905, 209] width 112 height 27
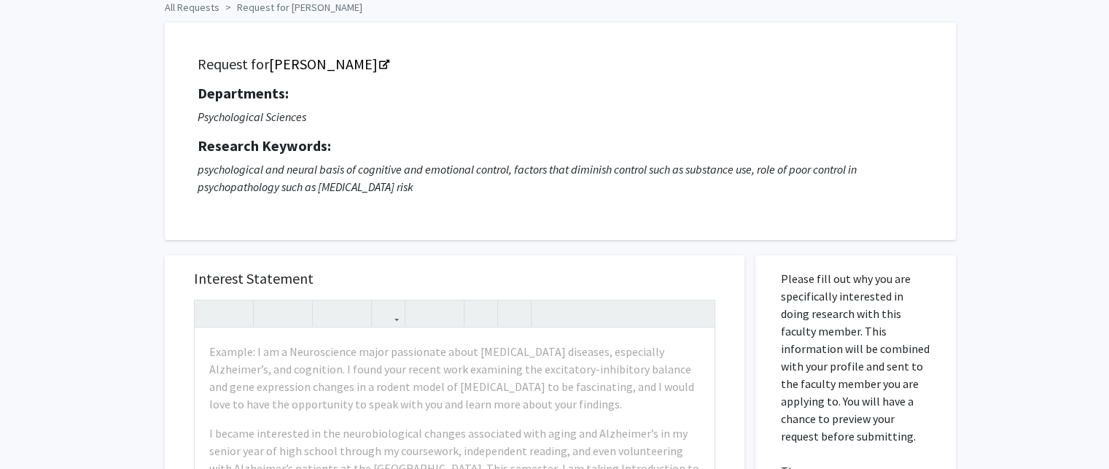
scroll to position [70, 0]
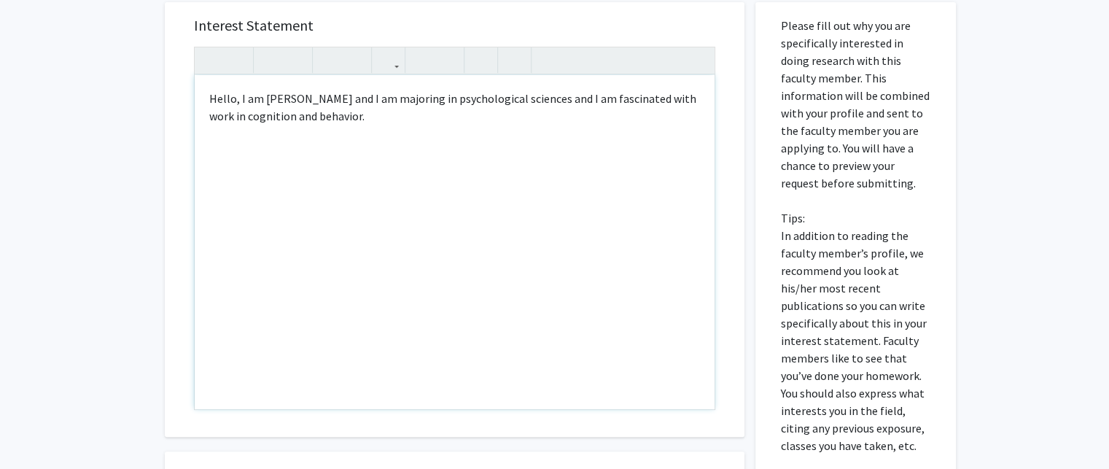
scroll to position [317, 0]
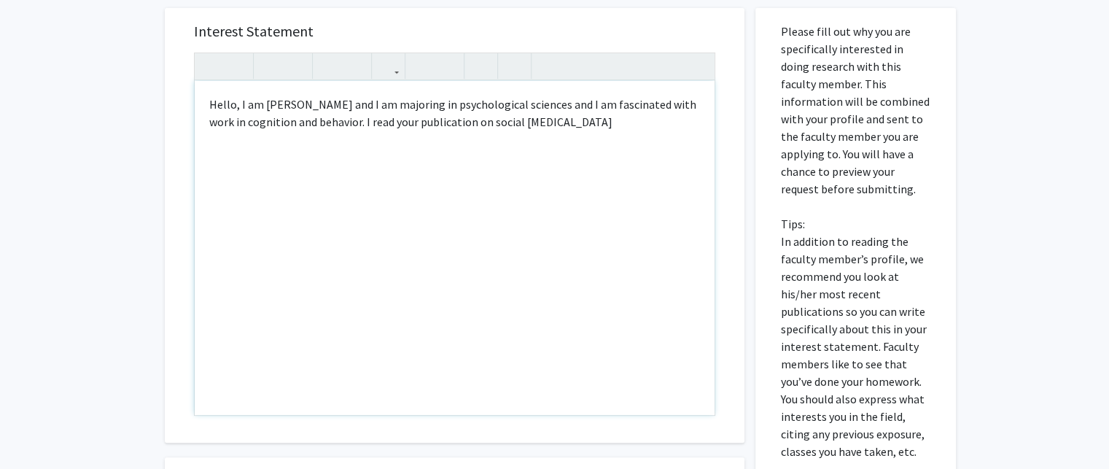
type textarea "Hello, I am Will Smith and I am majoring in psychological sciences and I am fas…"
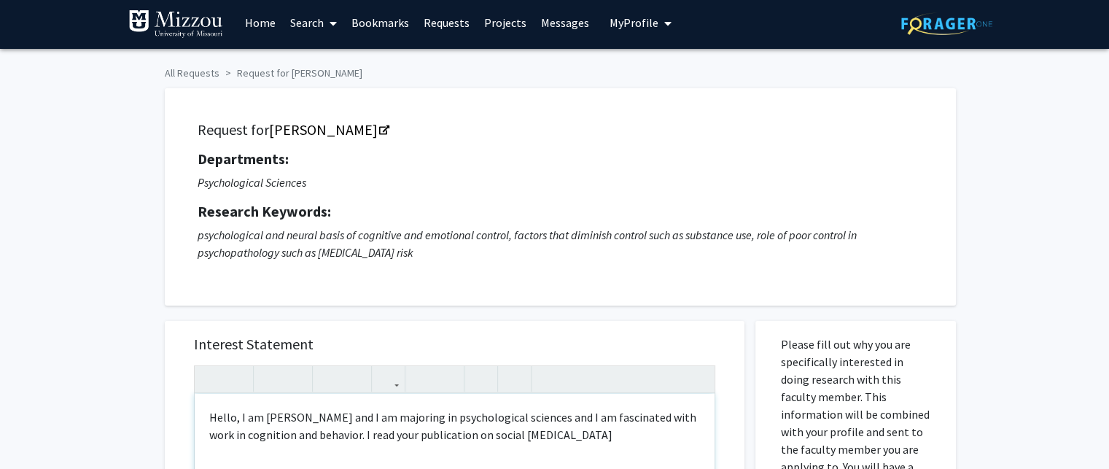
scroll to position [1, 0]
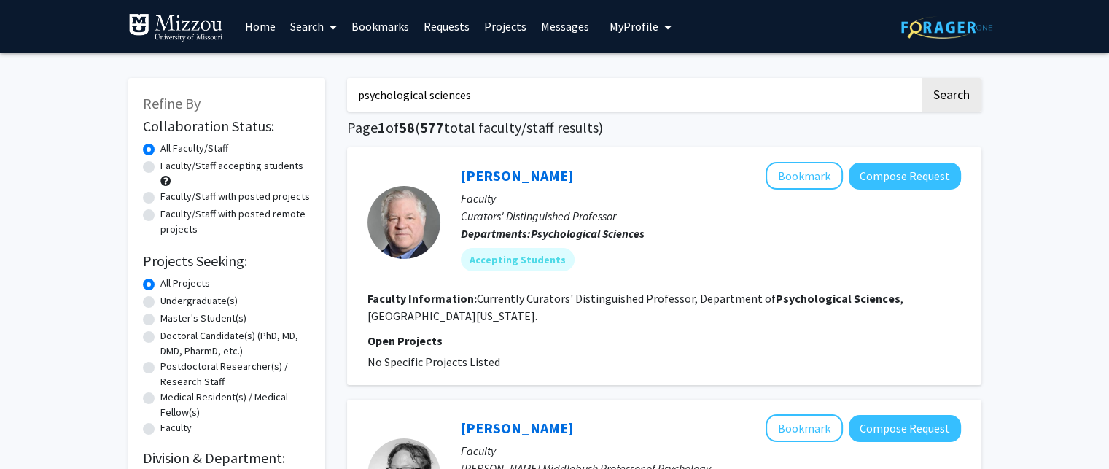
click at [382, 26] on link "Bookmarks" at bounding box center [380, 26] width 72 height 51
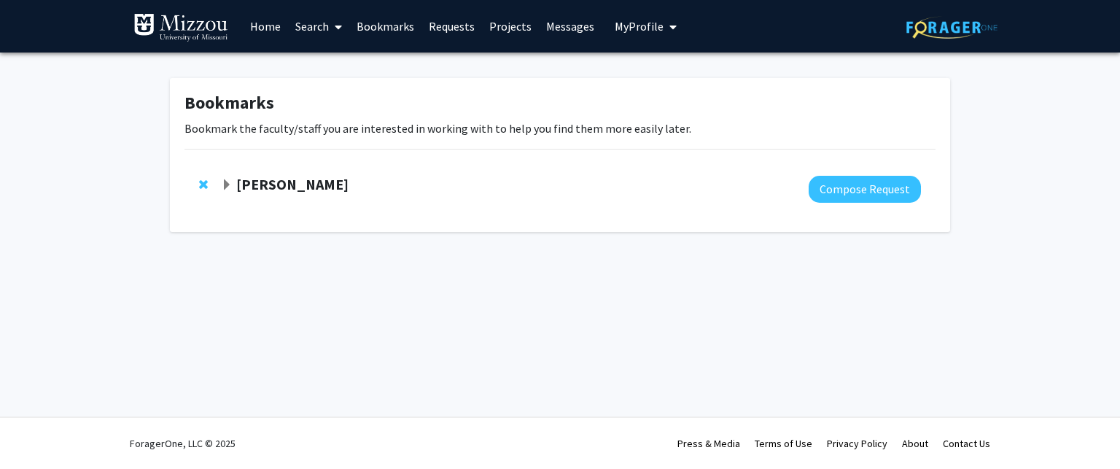
click at [397, 160] on div "Bookmarks Bookmark the faculty/staff you are interested in working with to help…" at bounding box center [560, 155] width 780 height 154
click at [282, 183] on strong "John Kerns" at bounding box center [292, 184] width 112 height 18
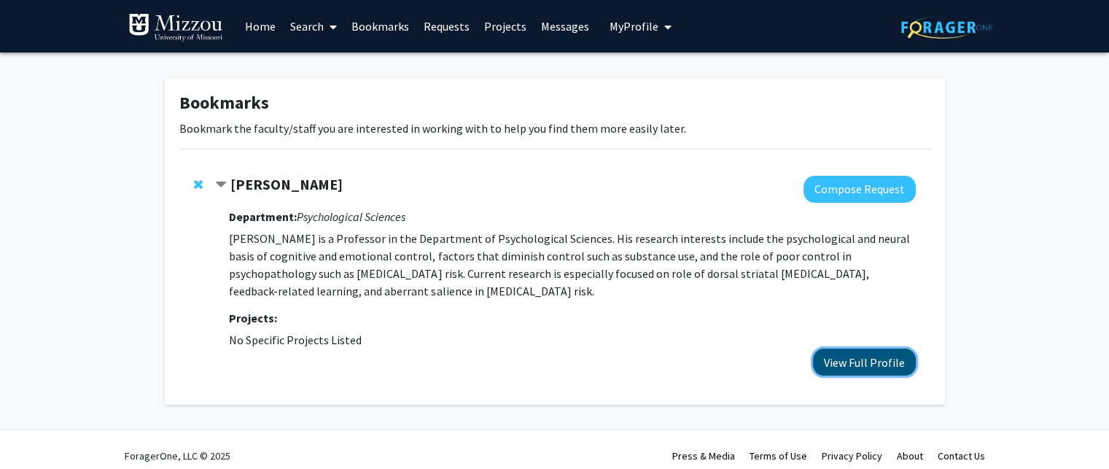
click at [898, 366] on button "View Full Profile" at bounding box center [864, 362] width 103 height 27
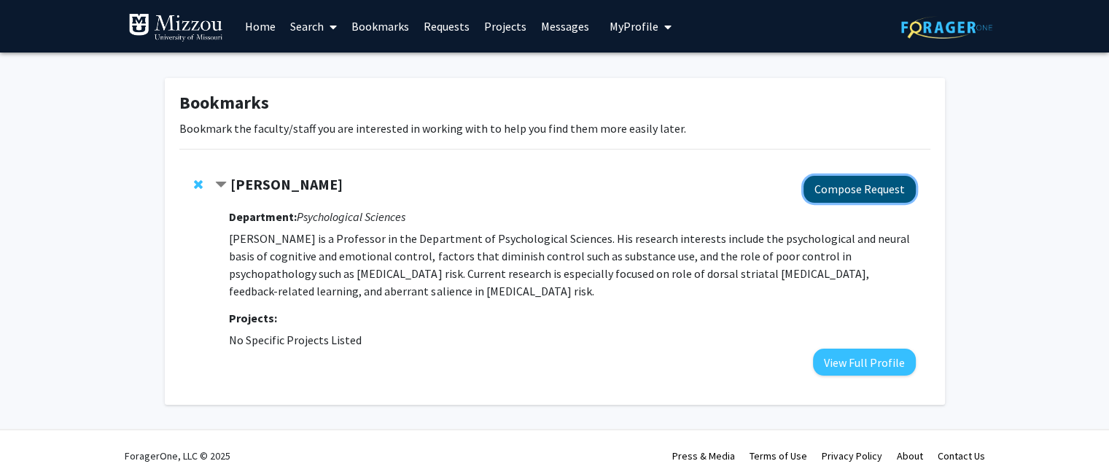
click at [886, 190] on button "Compose Request" at bounding box center [860, 189] width 112 height 27
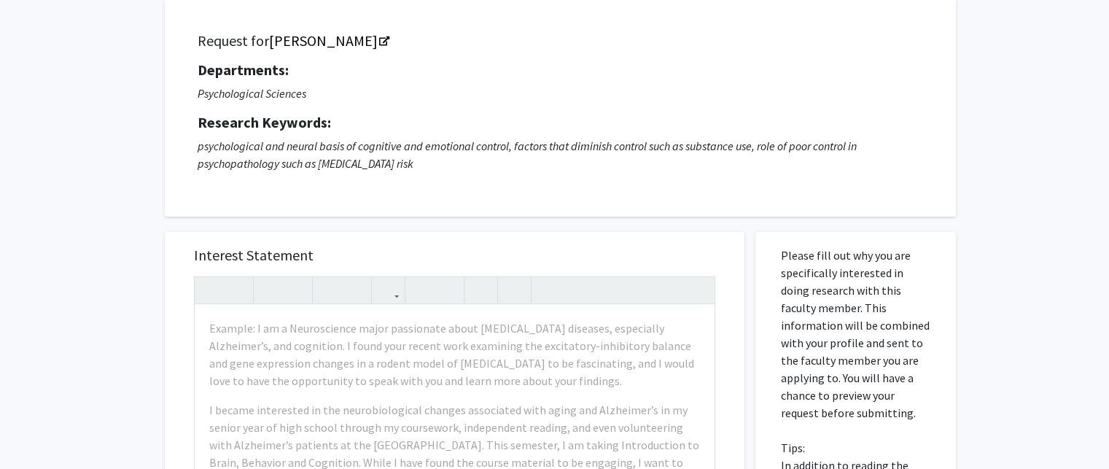
scroll to position [130, 0]
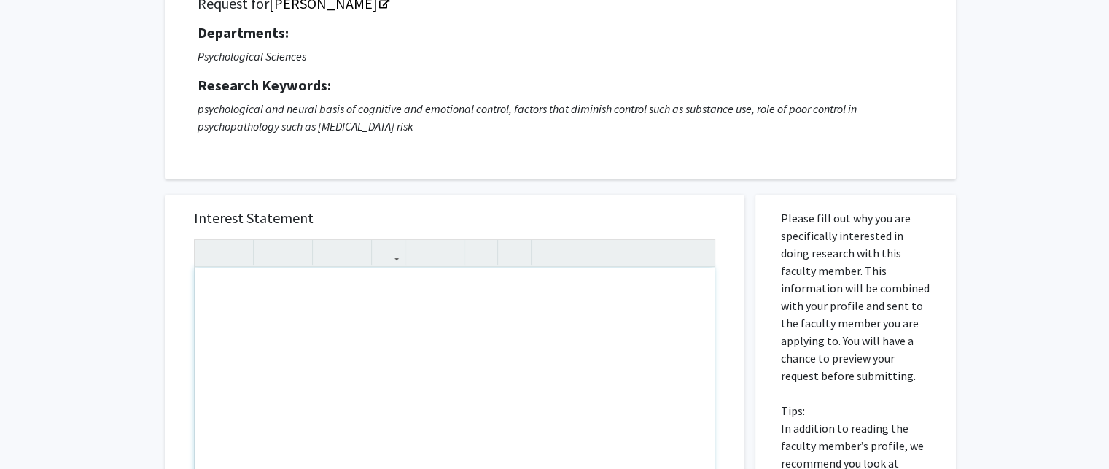
click at [438, 300] on div "Note to users with screen readers: Please press Alt+0 or Option+0 to deactivate…" at bounding box center [455, 435] width 520 height 334
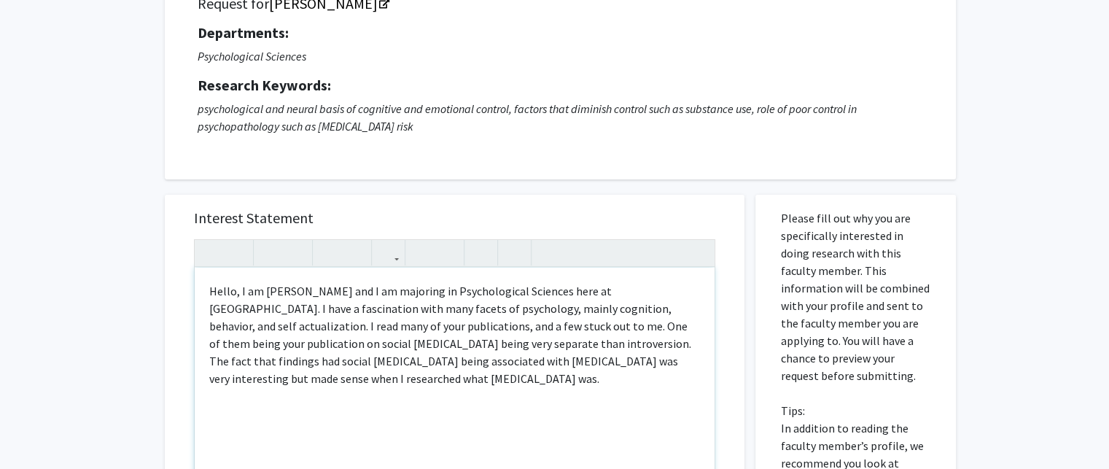
type textarea "Hello, I am Will Smith and I am majoring in Psychological Sciences here at Mizz…"
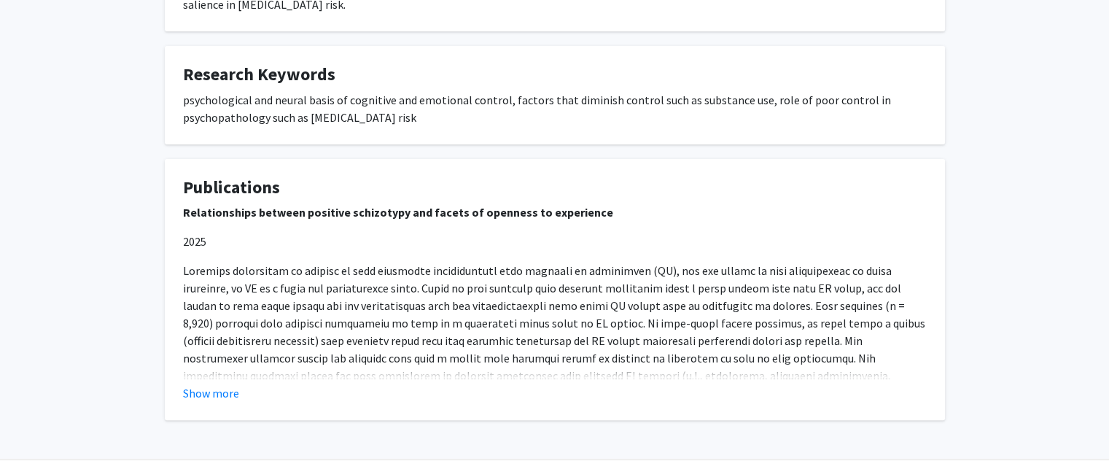
scroll to position [378, 0]
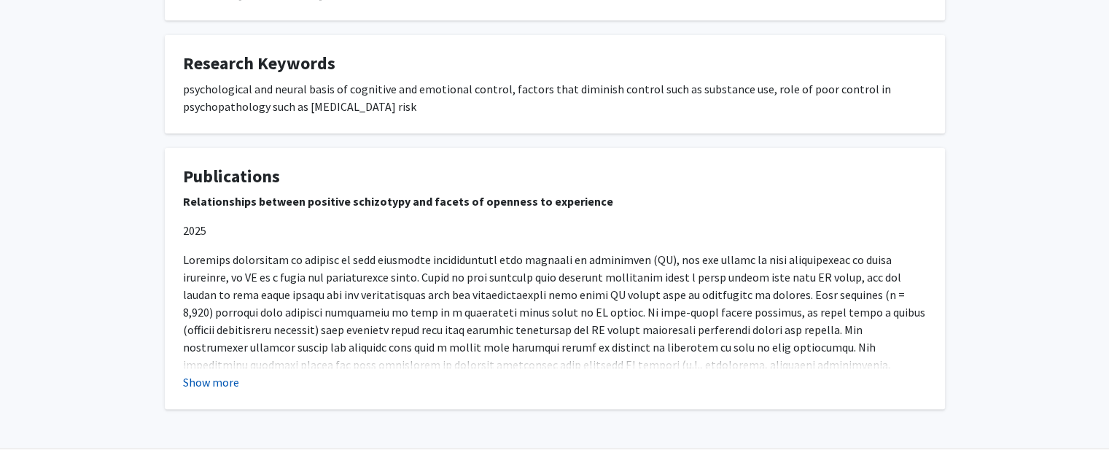
click at [210, 373] on button "Show more" at bounding box center [211, 382] width 56 height 18
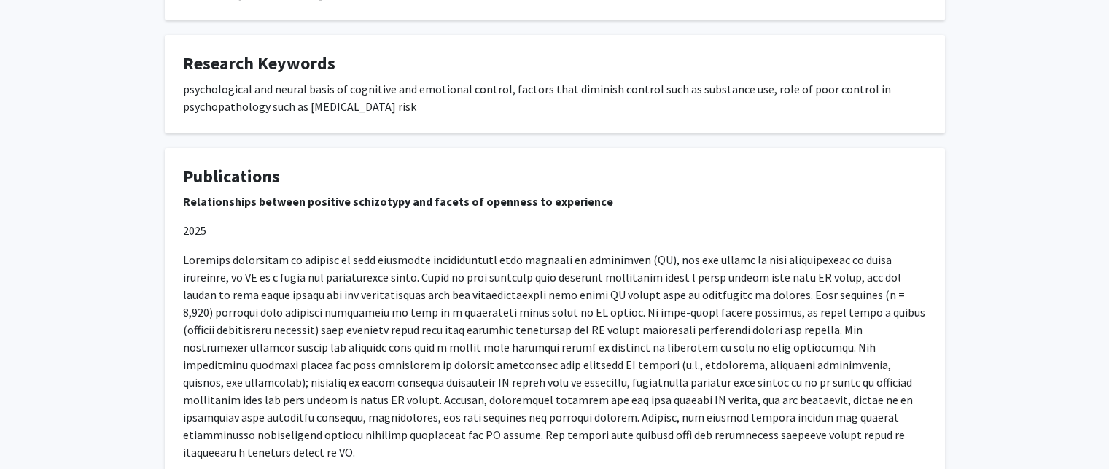
drag, startPoint x: 1109, startPoint y: 39, endPoint x: 1112, endPoint y: 52, distance: 13.5
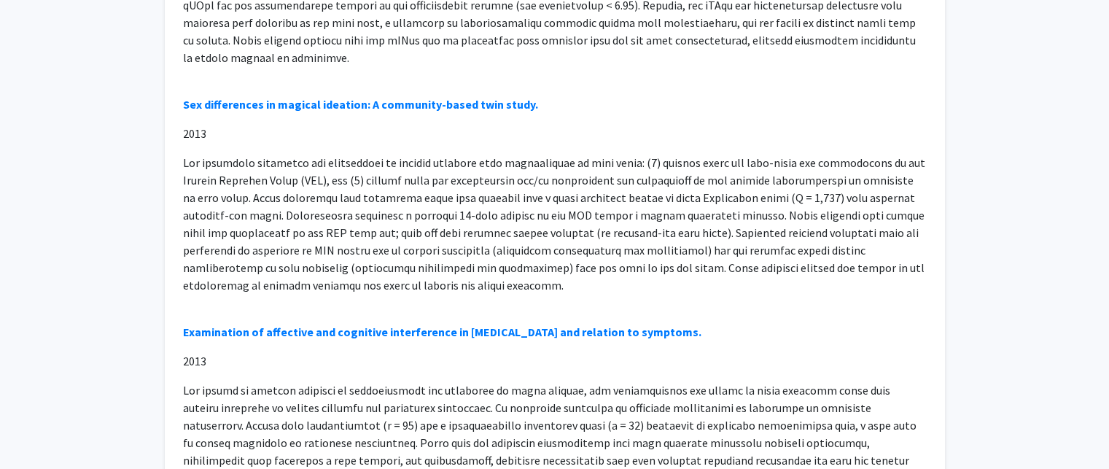
scroll to position [5450, 0]
